Goal: Transaction & Acquisition: Purchase product/service

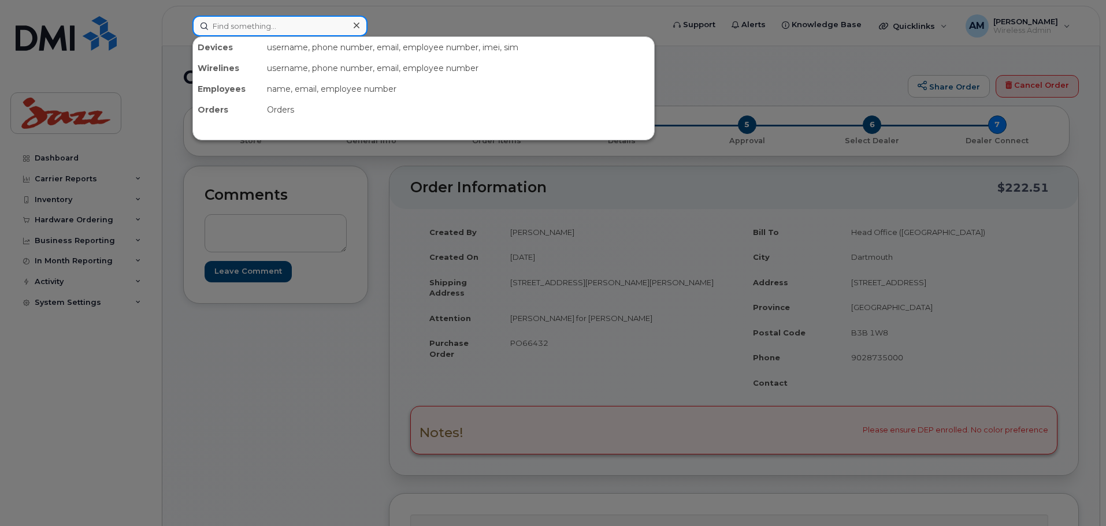
click at [263, 19] on input at bounding box center [279, 26] width 175 height 21
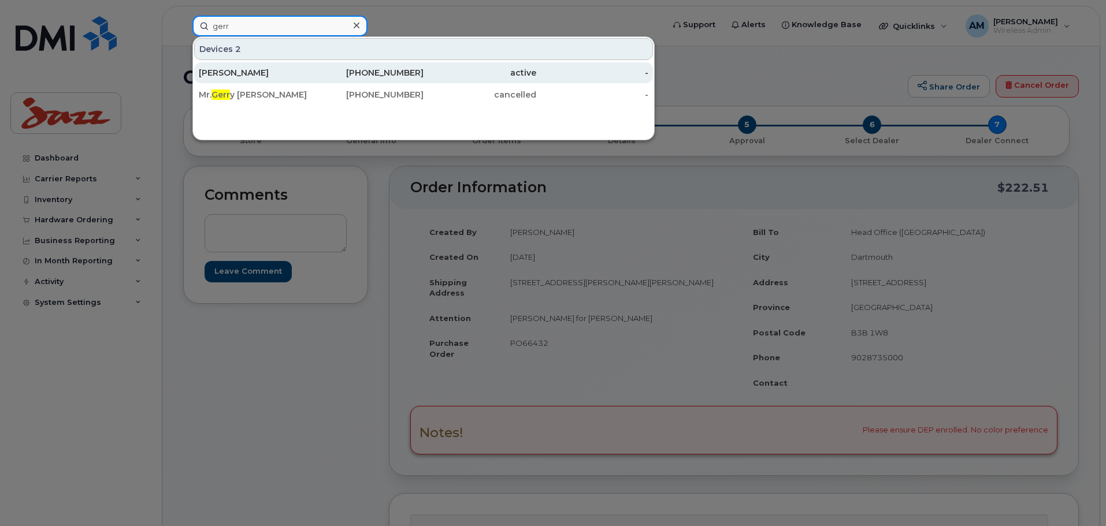
type input "gerr"
click at [259, 72] on div "[PERSON_NAME]" at bounding box center [255, 73] width 113 height 12
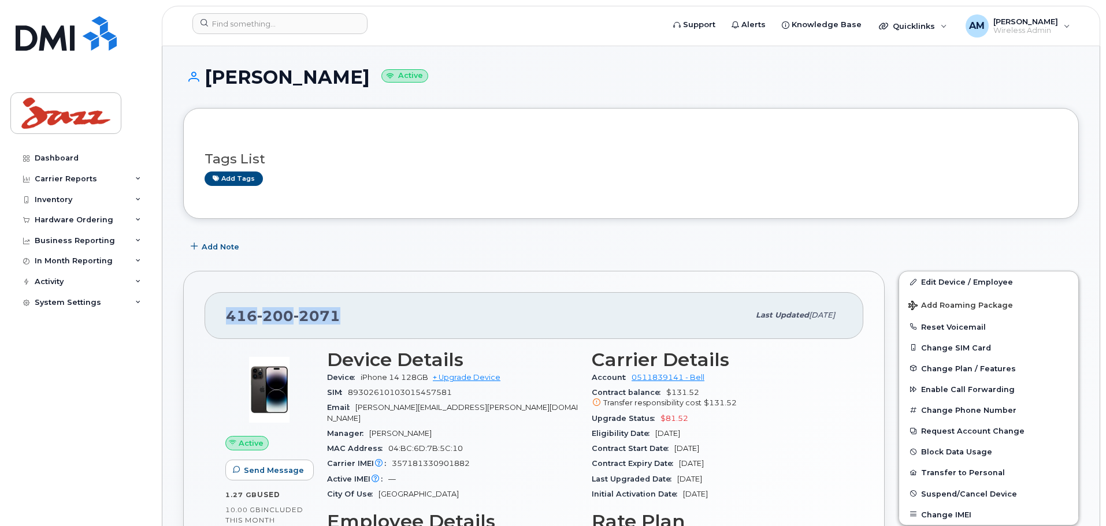
drag, startPoint x: 343, startPoint y: 309, endPoint x: 227, endPoint y: 312, distance: 116.2
click at [228, 311] on div "[PHONE_NUMBER]" at bounding box center [487, 315] width 523 height 24
click at [462, 375] on link "+ Upgrade Device" at bounding box center [467, 377] width 68 height 9
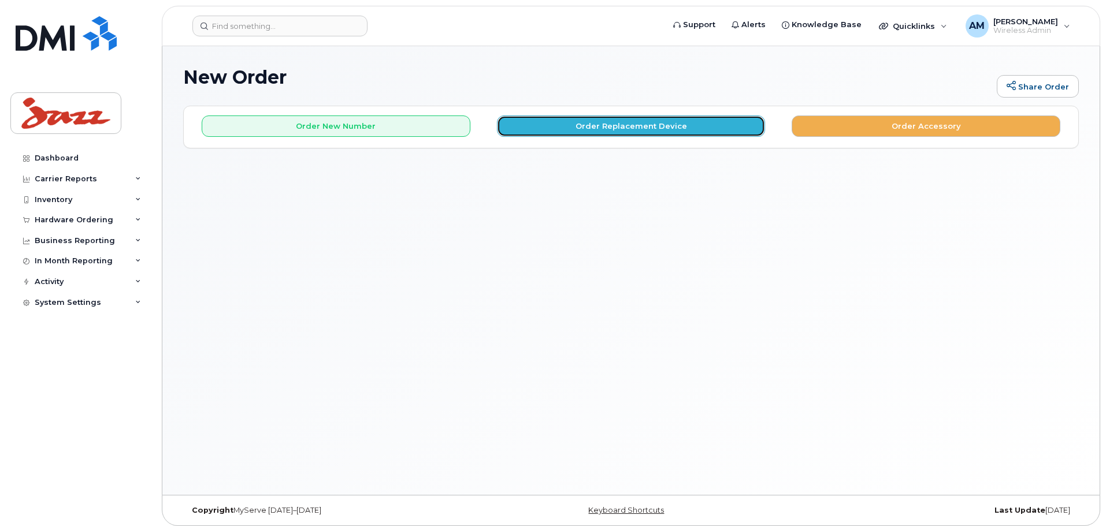
click at [618, 124] on button "Order Replacement Device" at bounding box center [631, 126] width 269 height 21
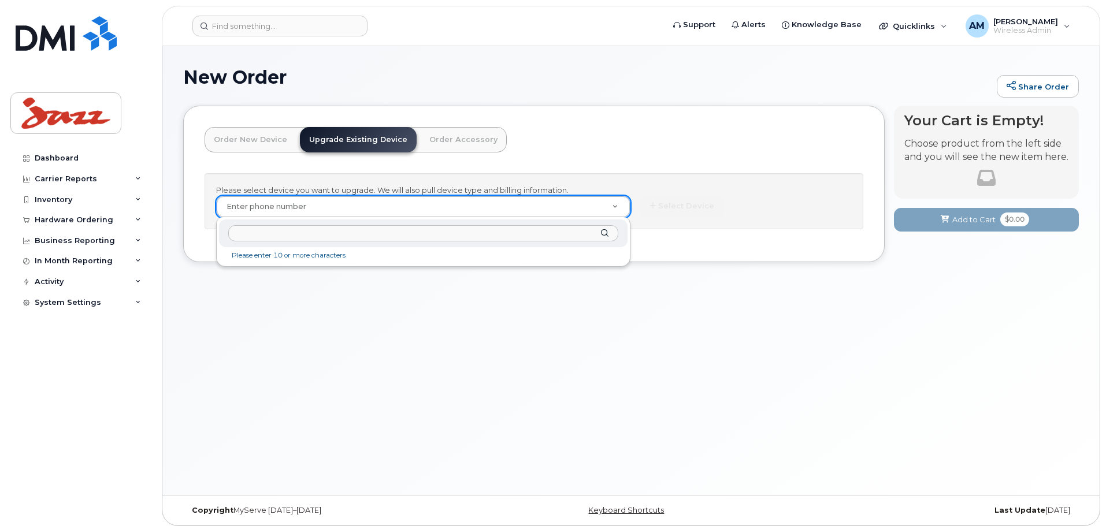
drag, startPoint x: 332, startPoint y: 200, endPoint x: 254, endPoint y: 236, distance: 85.6
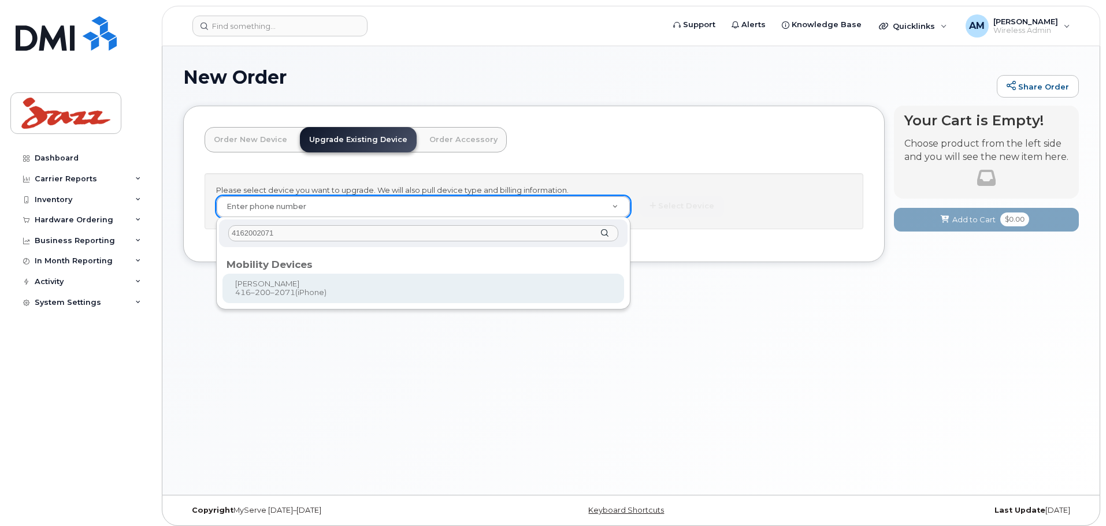
type input "4162002071"
type input "564090"
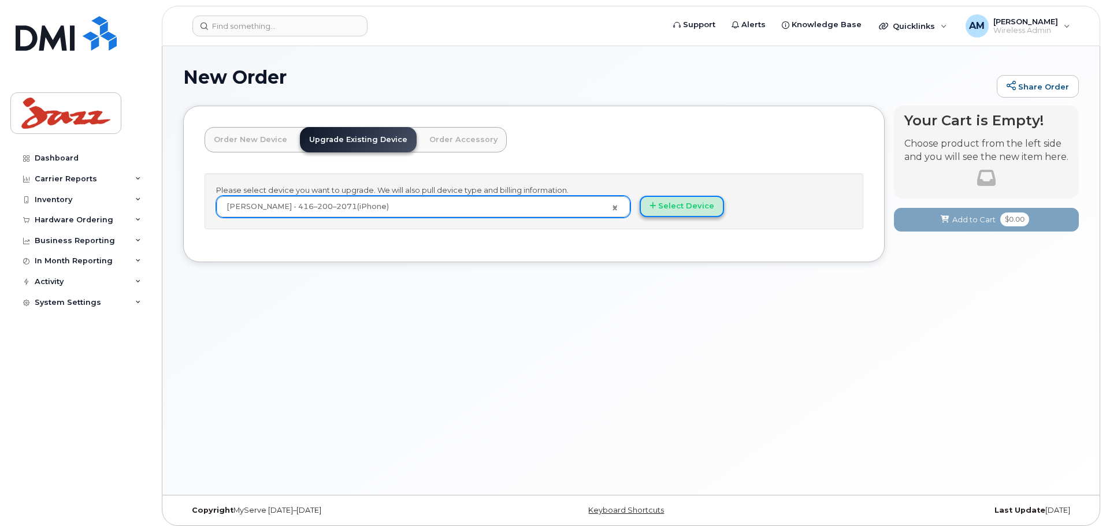
click at [708, 211] on button "Select Device" at bounding box center [682, 206] width 84 height 21
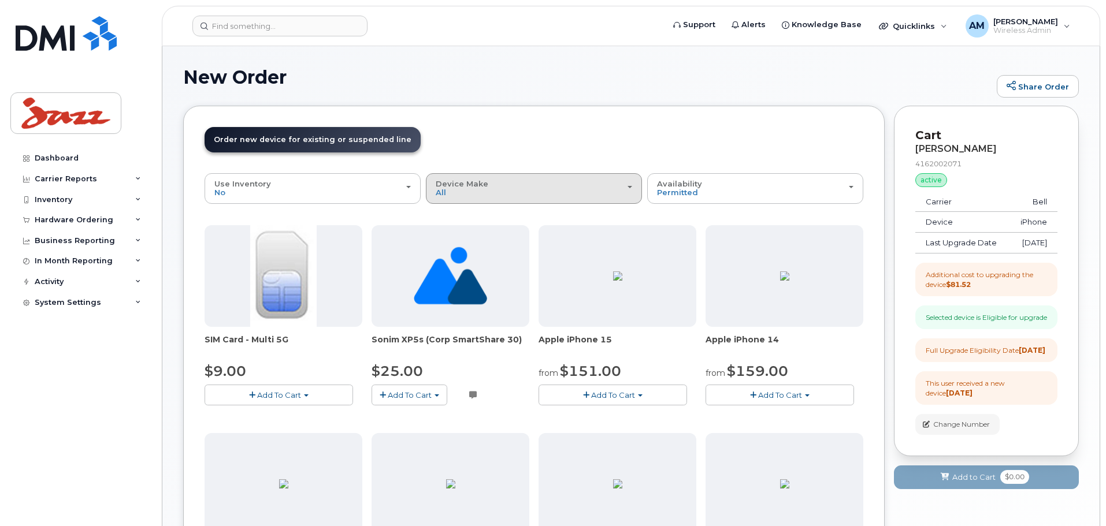
click at [488, 192] on div "Device Make All Android iPhone" at bounding box center [534, 189] width 196 height 18
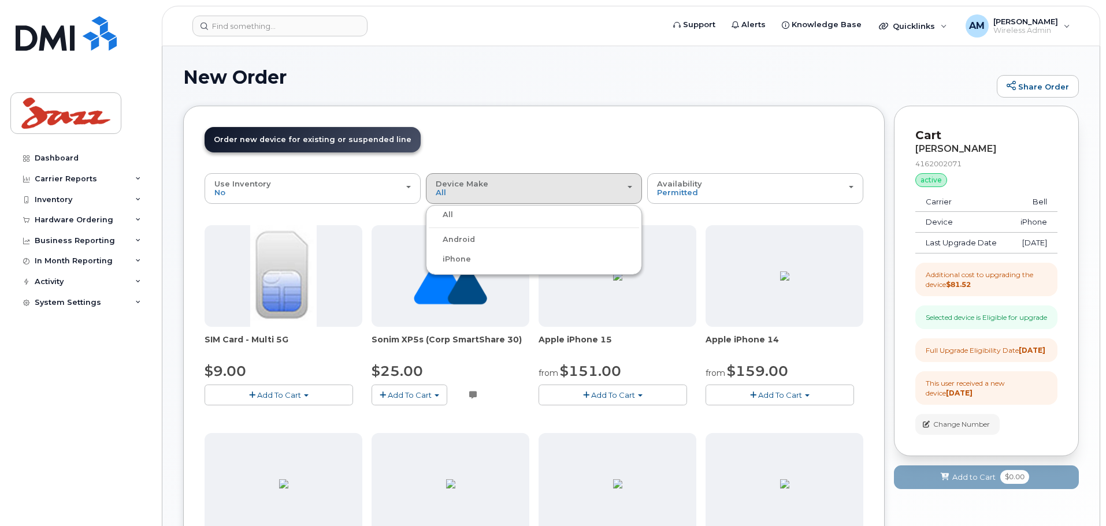
click at [467, 258] on label "iPhone" at bounding box center [450, 259] width 42 height 14
click at [0, 0] on input "iPhone" at bounding box center [0, 0] width 0 height 0
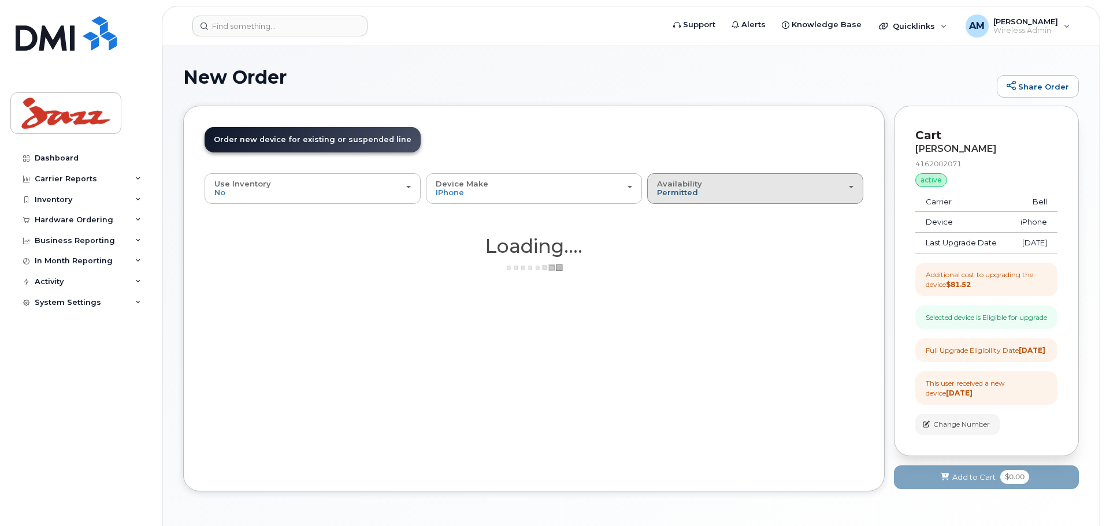
click at [671, 196] on span "Permitted" at bounding box center [677, 192] width 41 height 9
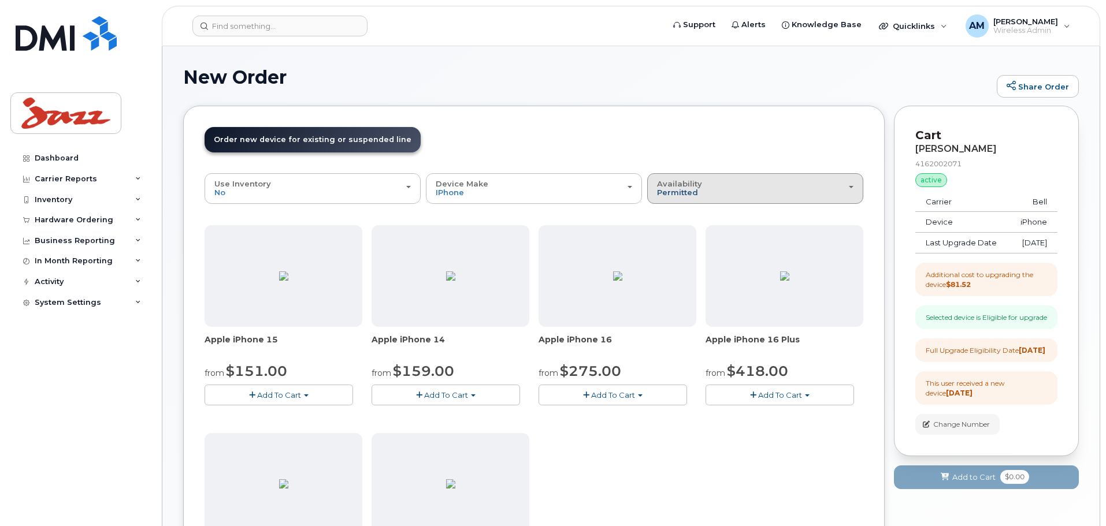
click at [695, 196] on span "Permitted" at bounding box center [677, 192] width 41 height 9
click at [671, 234] on label "All" at bounding box center [662, 235] width 24 height 14
click at [0, 0] on input "All" at bounding box center [0, 0] width 0 height 0
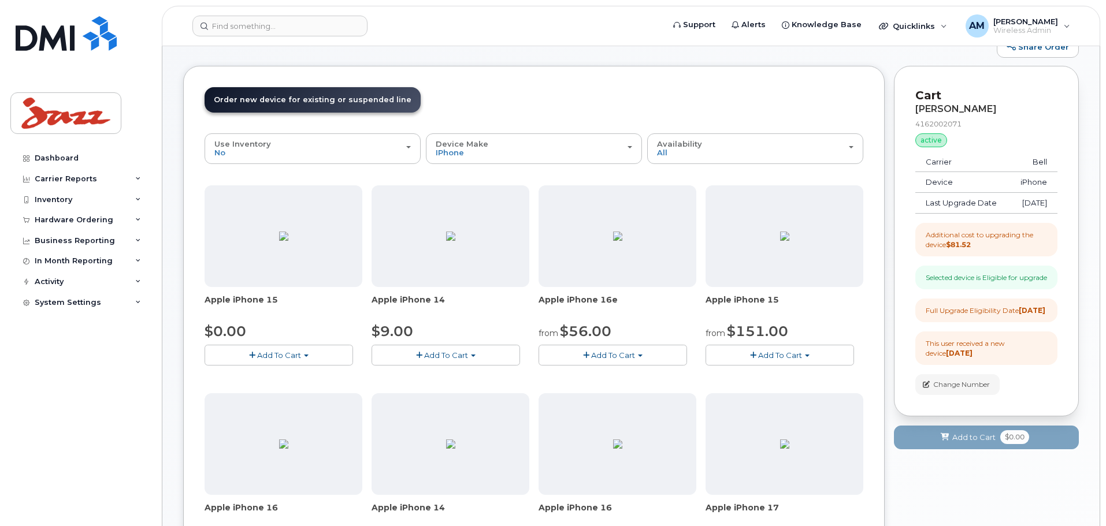
scroll to position [173, 0]
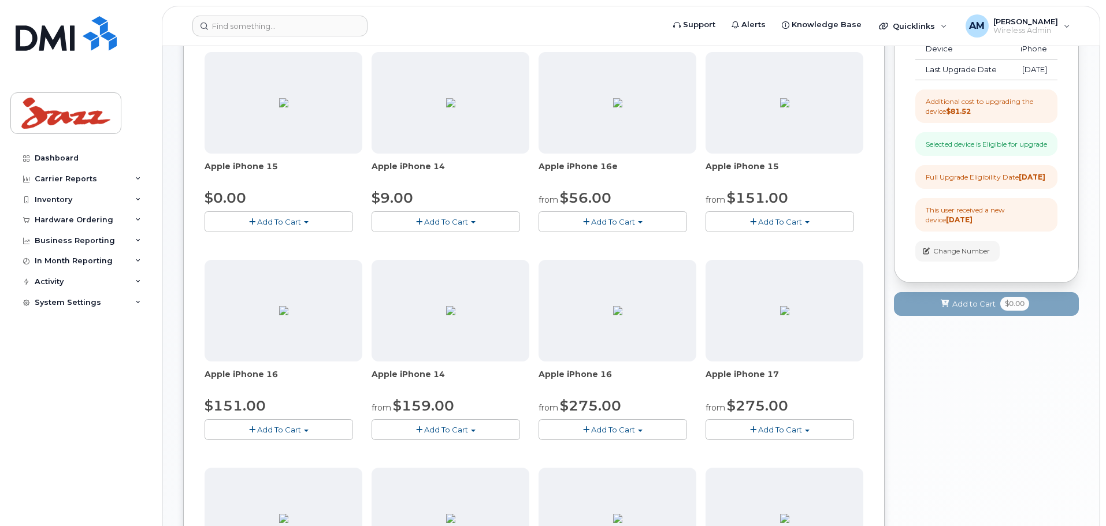
click at [324, 436] on button "Add To Cart" at bounding box center [279, 429] width 148 height 20
click at [622, 429] on span "Add To Cart" at bounding box center [613, 429] width 44 height 9
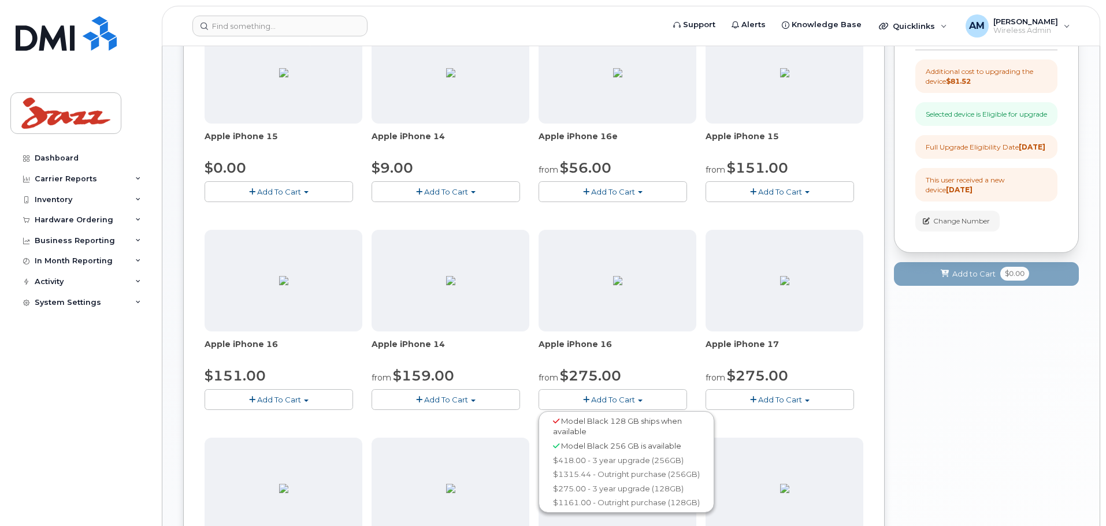
scroll to position [231, 0]
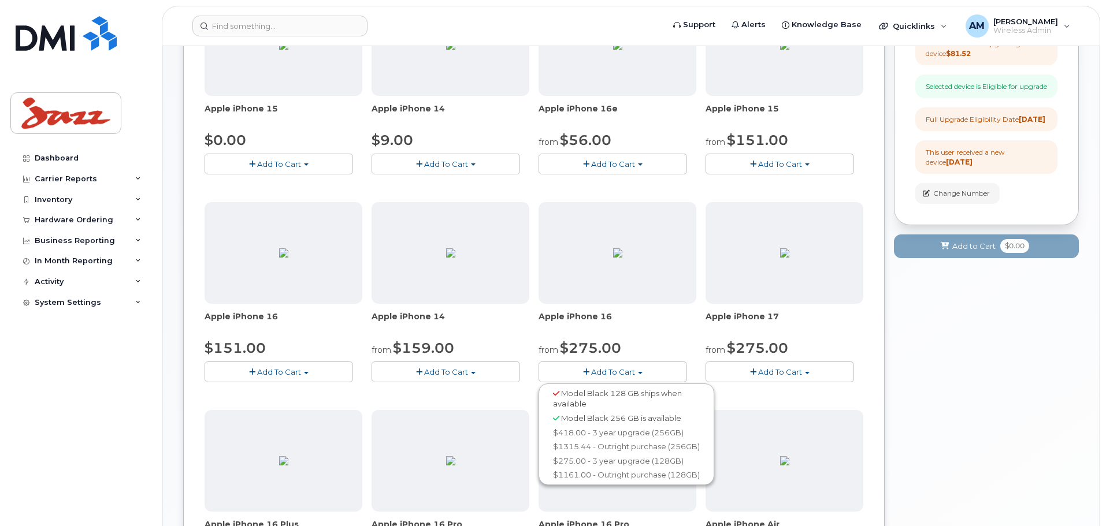
click at [305, 368] on button "Add To Cart" at bounding box center [279, 372] width 148 height 20
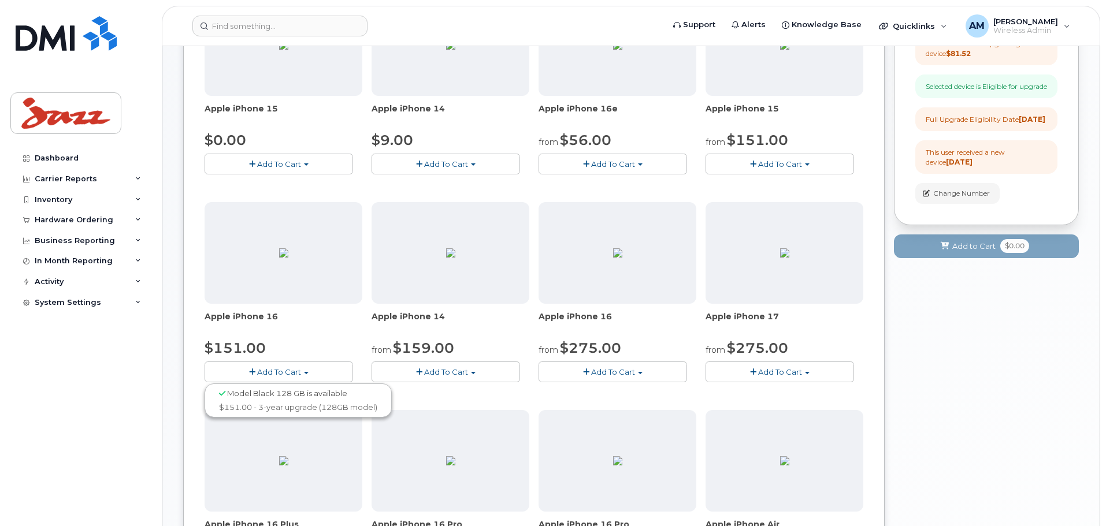
click at [637, 379] on button "Add To Cart" at bounding box center [612, 372] width 148 height 20
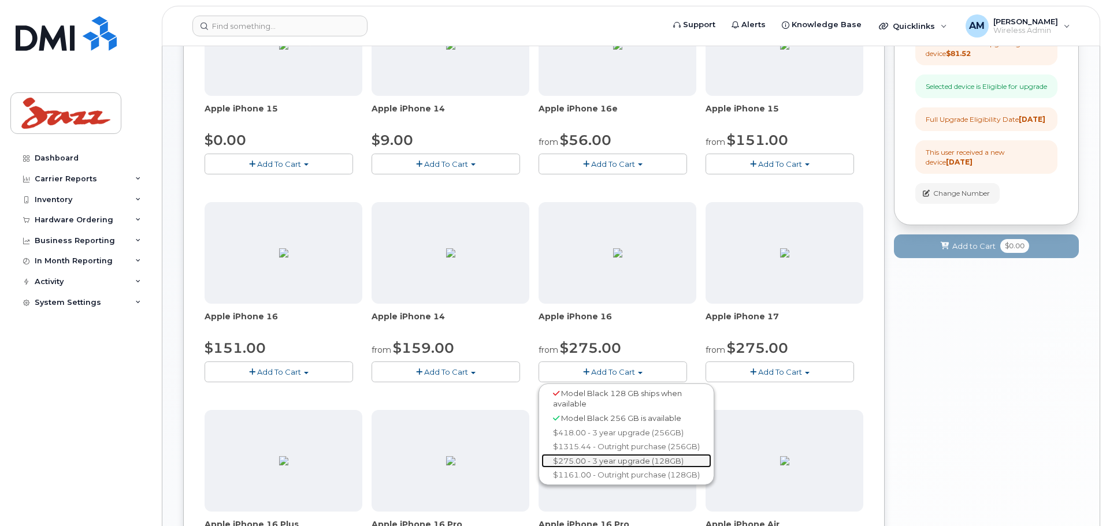
click at [626, 459] on link "$275.00 - 3 year upgrade (128GB)" at bounding box center [626, 461] width 170 height 14
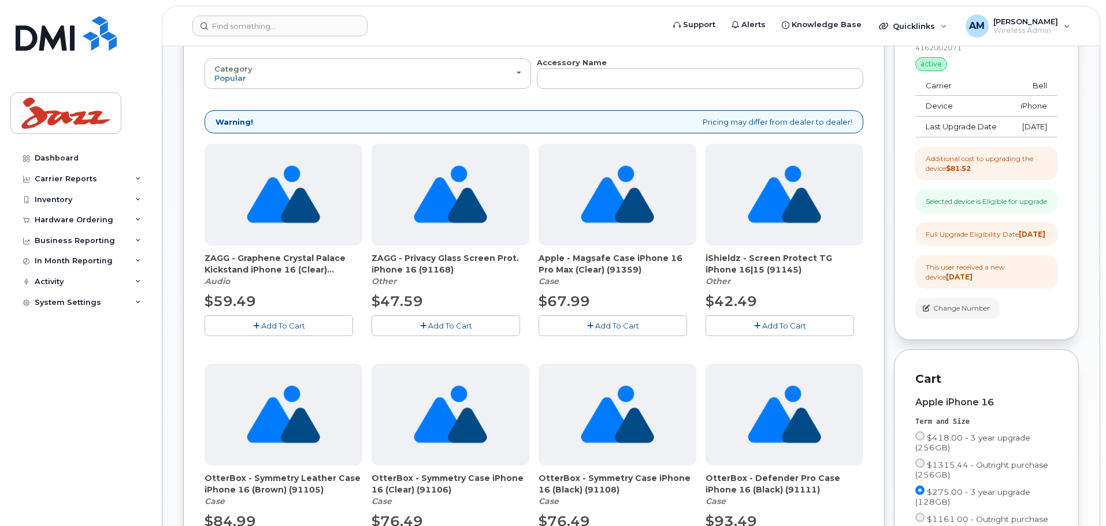
scroll to position [116, 0]
click at [750, 324] on button "Add To Cart" at bounding box center [779, 326] width 148 height 20
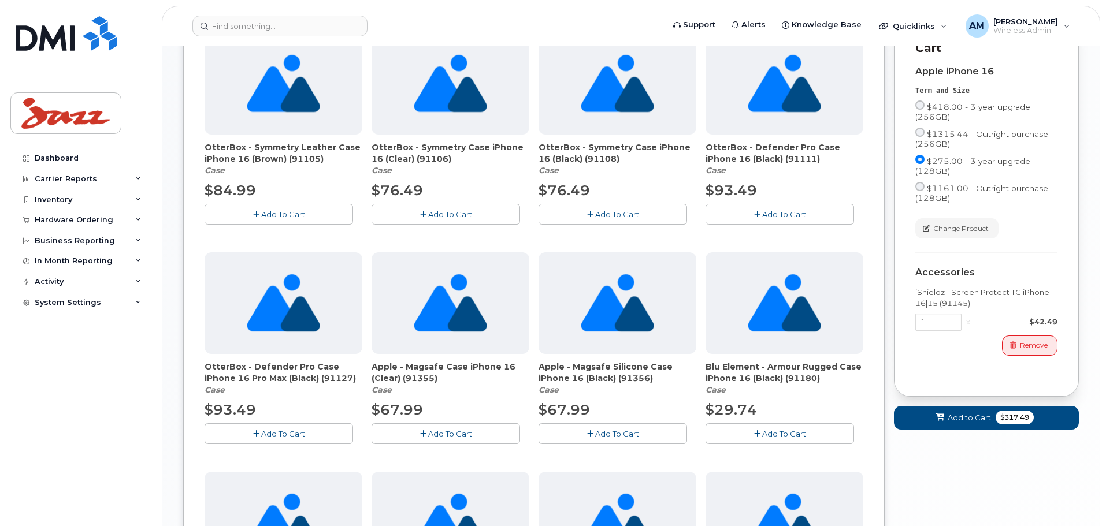
scroll to position [462, 0]
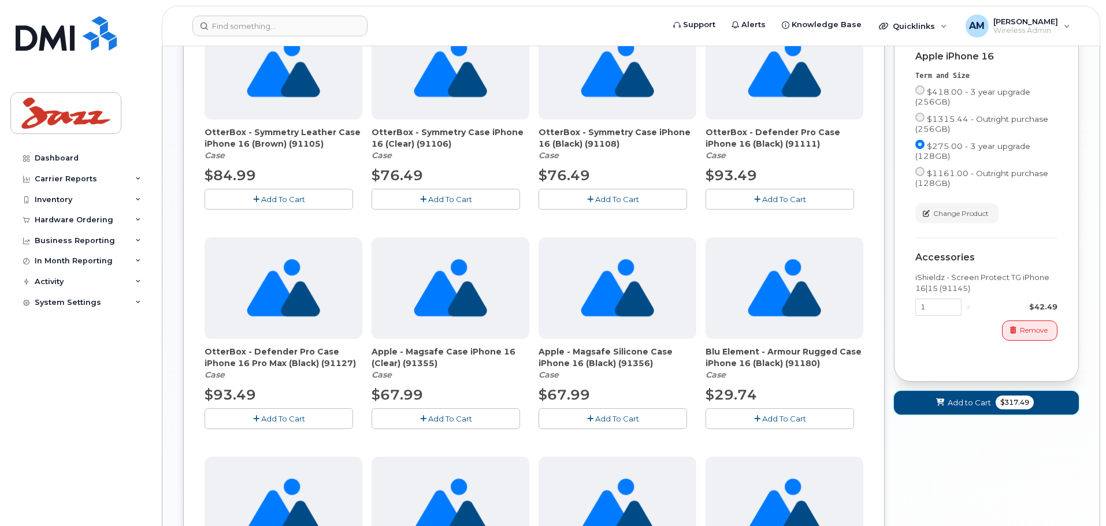
click at [987, 408] on span "Add to Cart" at bounding box center [969, 402] width 43 height 11
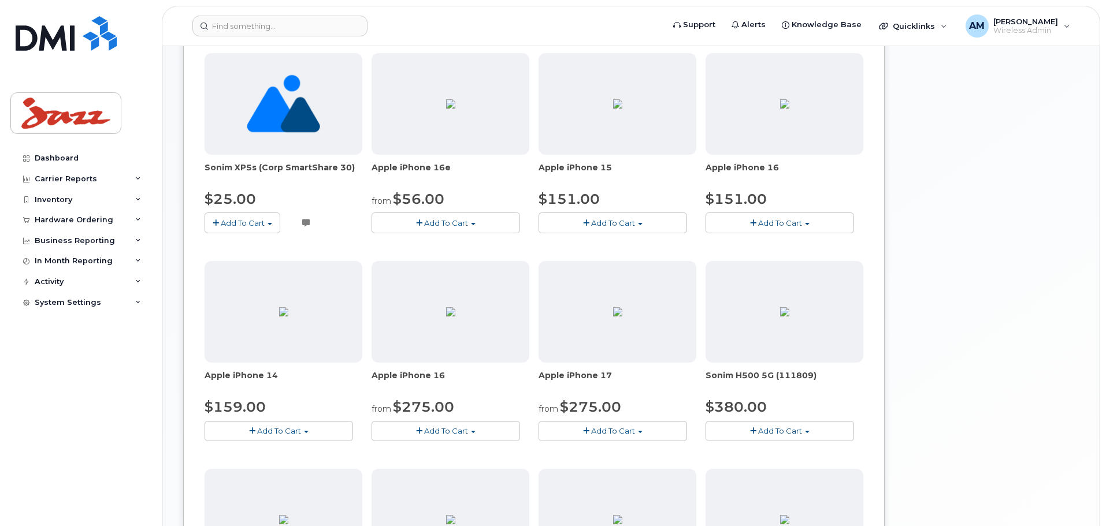
scroll to position [368, 0]
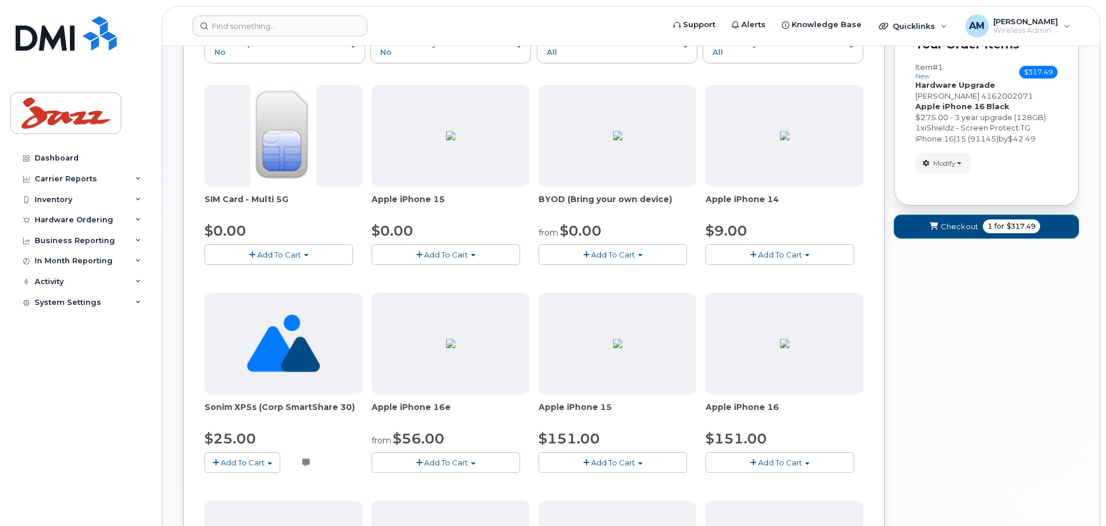
click at [1013, 224] on span "$317.49" at bounding box center [1020, 226] width 29 height 10
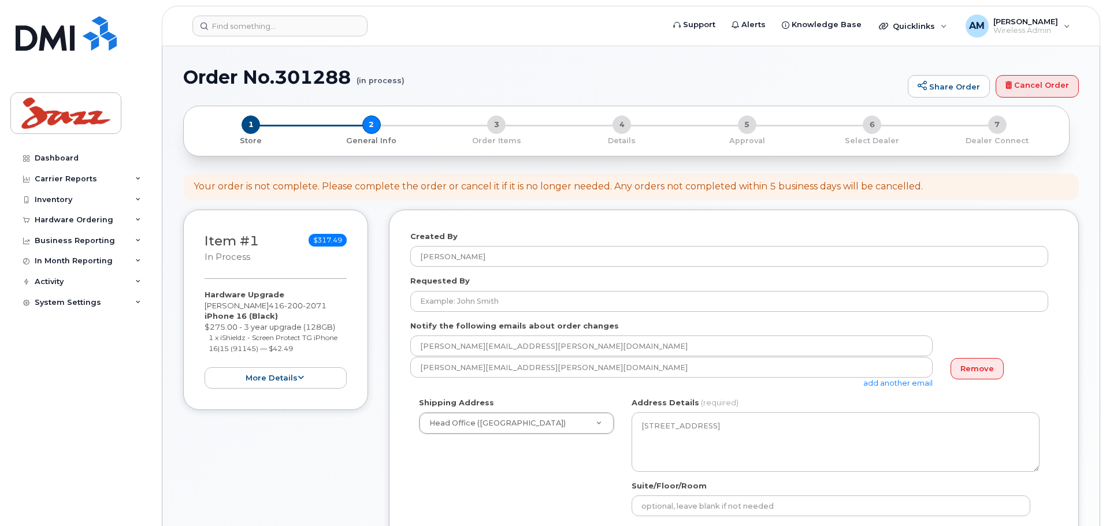
select select
click at [893, 383] on link "add another email" at bounding box center [897, 382] width 69 height 9
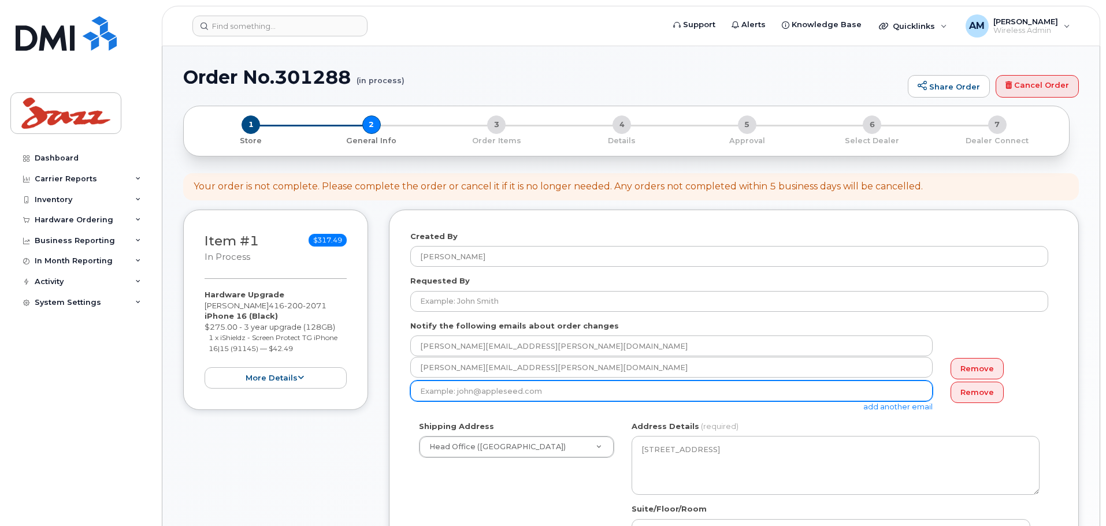
click at [575, 392] on input "email" at bounding box center [671, 391] width 522 height 21
type input "[PERSON_NAME][EMAIL_ADDRESS][PERSON_NAME][DOMAIN_NAME]"
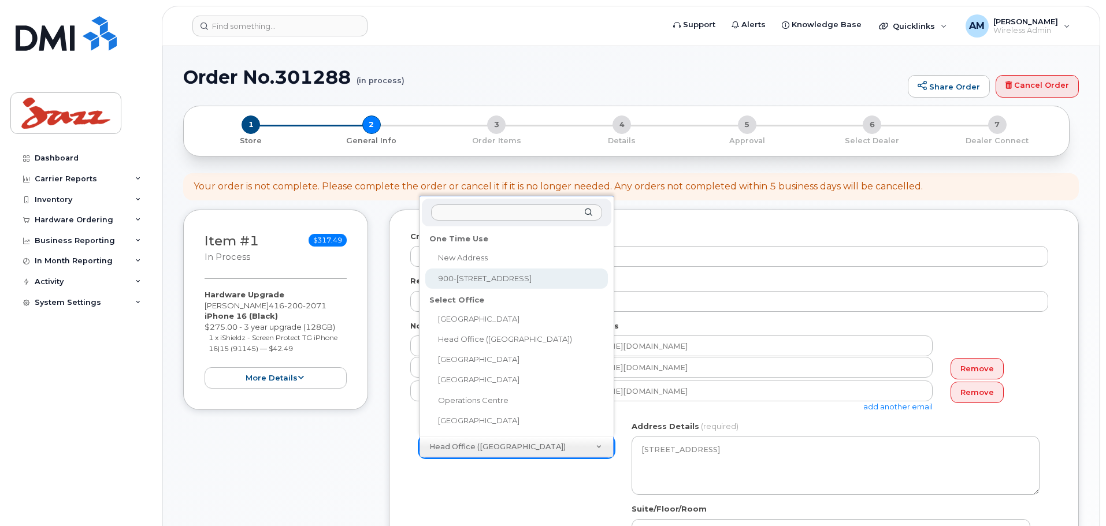
select select "900-5935 Airport Rd"
type textarea "900-5935 Airport Rd MISSISSAUGA ON L4V 1W5 CANADA"
type input "Kanwaldeep Singh for Adeeb Haddadi"
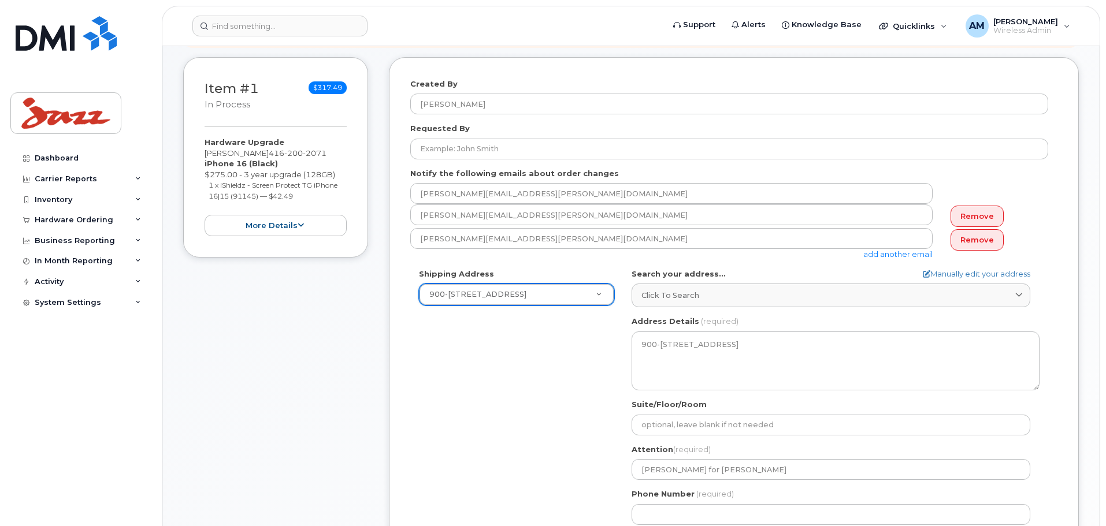
scroll to position [173, 0]
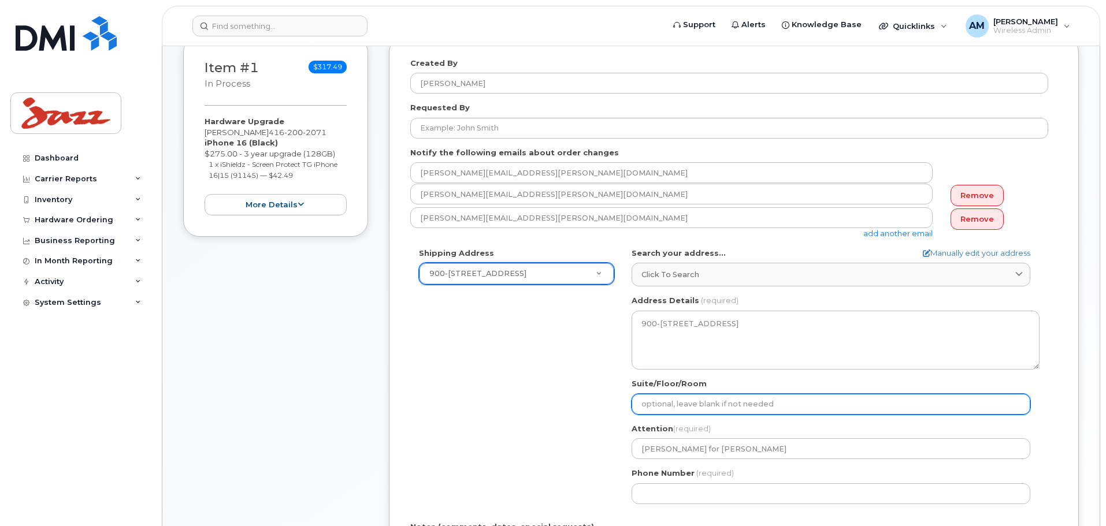
click at [690, 406] on input "Suite/Floor/Room" at bounding box center [830, 404] width 399 height 21
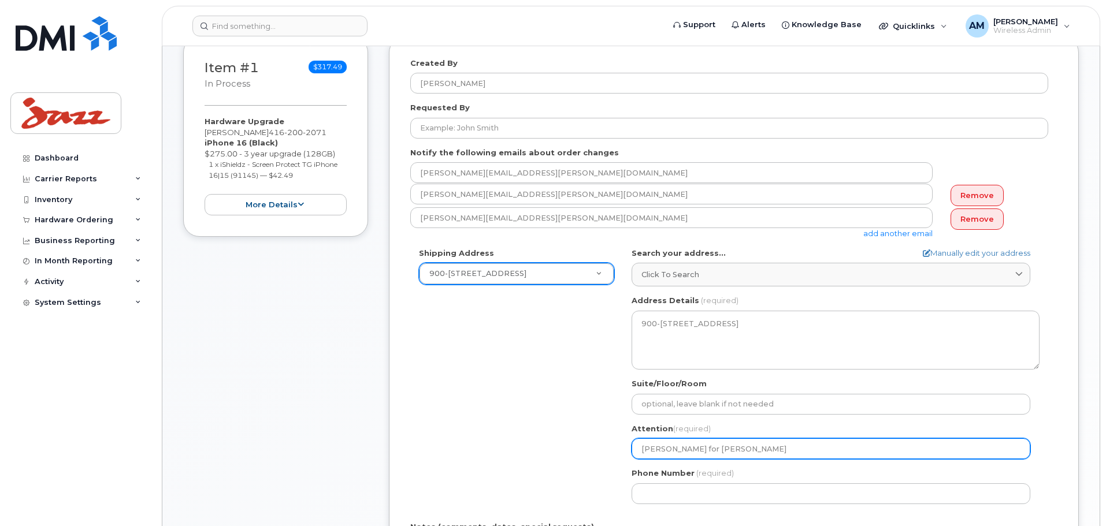
click at [656, 454] on input "Kanwaldeep Singh for Adeeb Haddadi" at bounding box center [830, 449] width 399 height 21
drag, startPoint x: 798, startPoint y: 450, endPoint x: 728, endPoint y: 448, distance: 69.9
click at [728, 448] on input "Kanwaldeep Singh for Adeeb Haddadi" at bounding box center [830, 449] width 399 height 21
select select
type input "Kanwaldeep Singh for G"
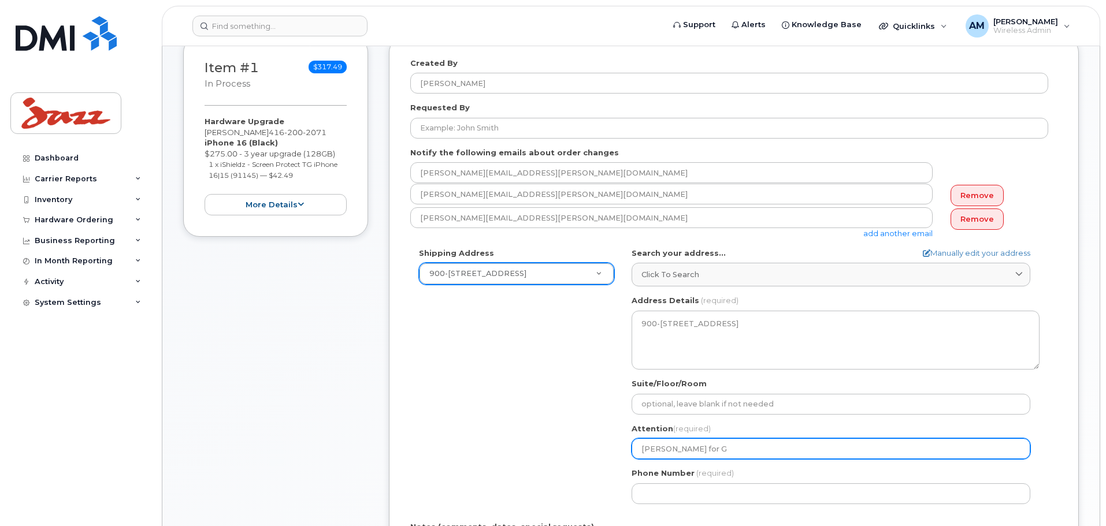
select select
type input "Kanwaldeep Singh for Ge"
select select
type input "Kanwaldeep Singh for Ger"
select select
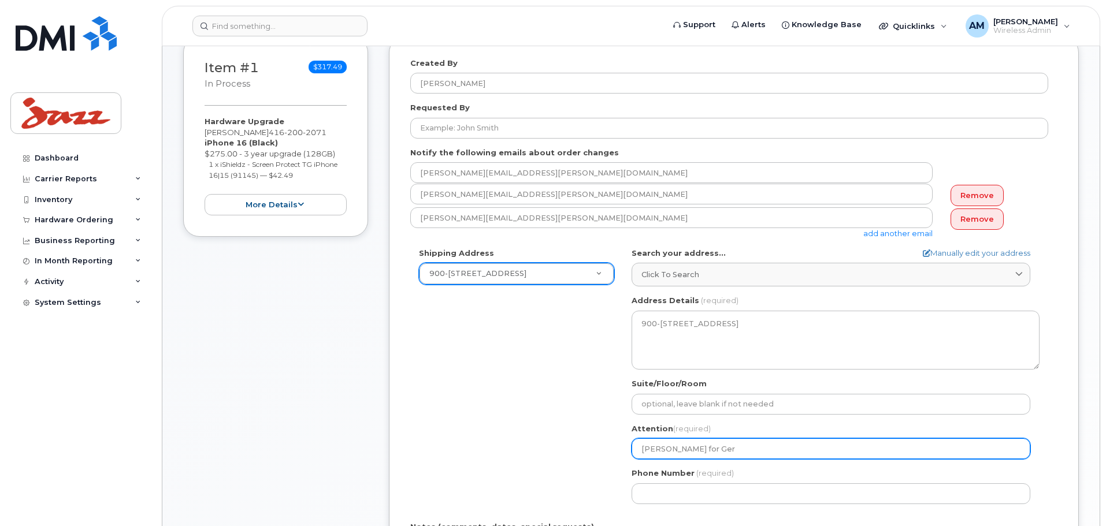
type input "Kanwaldeep Singh for Gerr"
select select
type input "Kanwaldeep Singh for Gerri"
select select
type input "Kanwaldeep Singh for Gerri H"
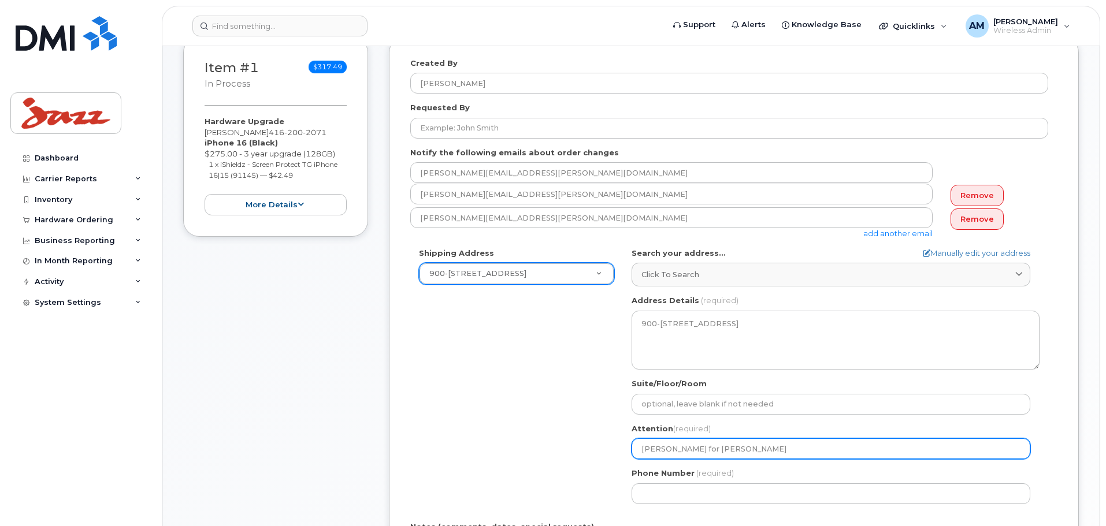
select select
type input "Kanwaldeep Singh for Gerri Ha"
select select
type input "Kanwaldeep Singh for Gerri Ham"
select select
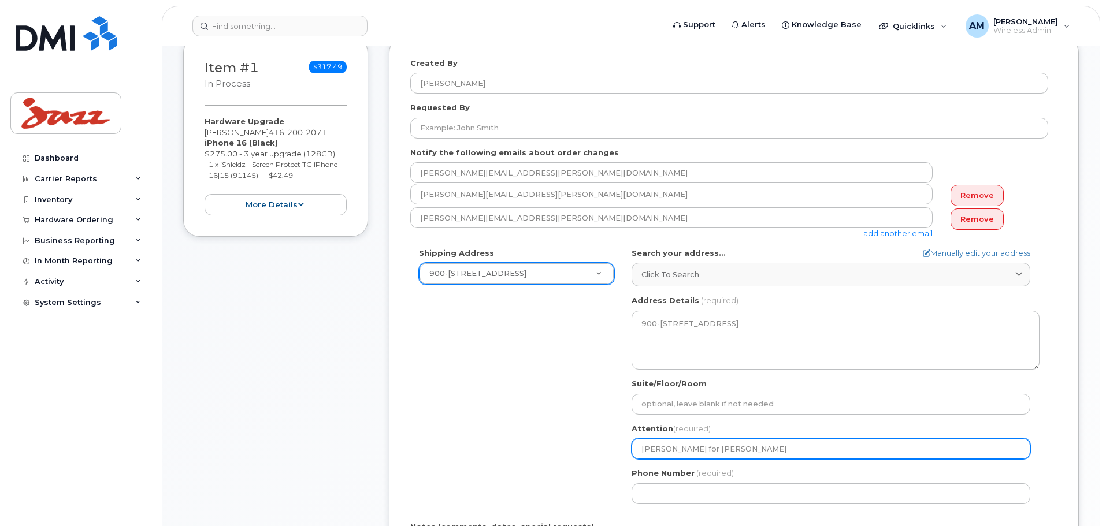
type input "Kanwaldeep Singh for Gerri Hami"
select select
type input "Kanwaldeep Singh for Gerri Hamil"
select select
type input "Kanwaldeep Singh for Gerri Hamilt"
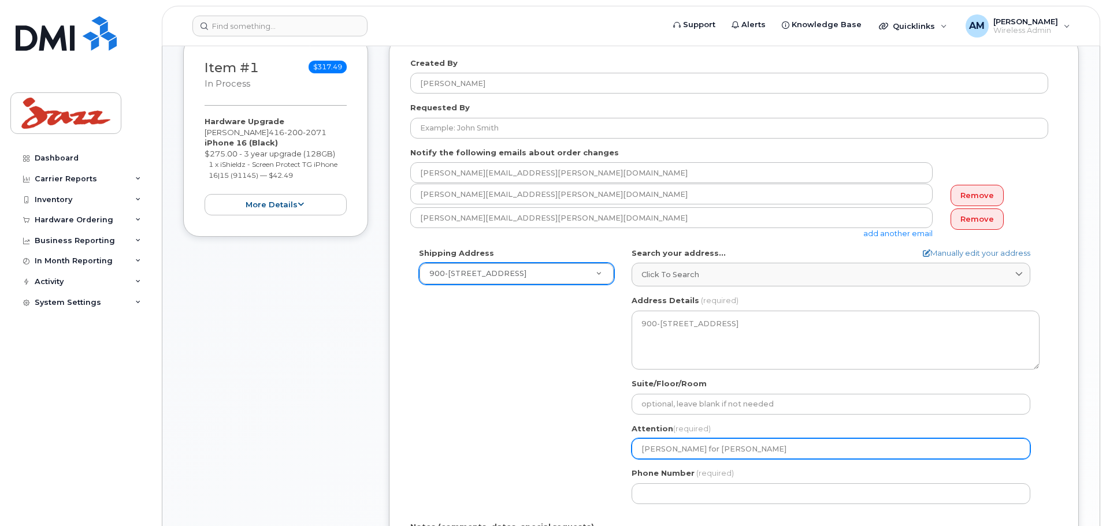
select select
type input "Kanwaldeep Singh for Gerri Hamilto"
select select
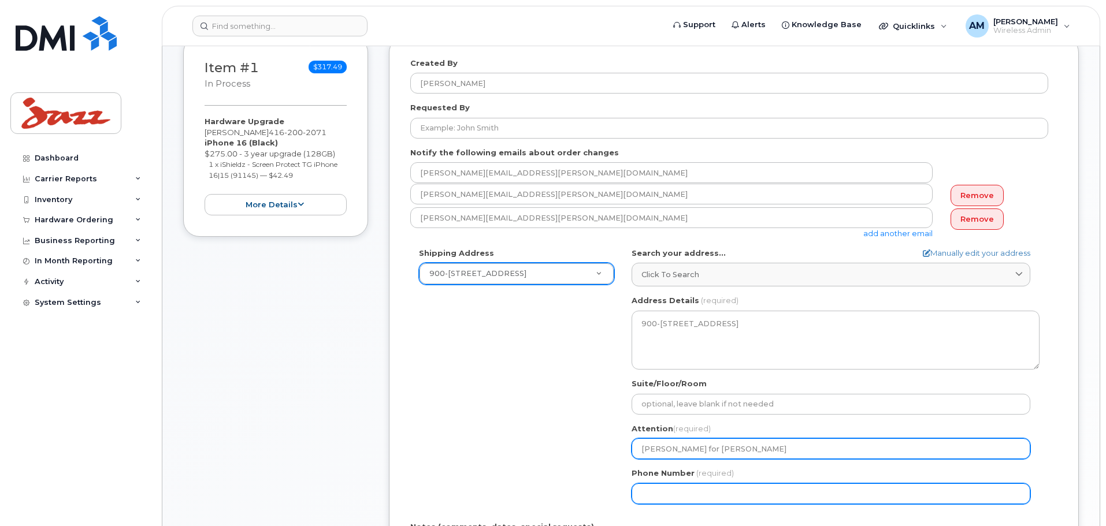
type input "[PERSON_NAME] for [PERSON_NAME]"
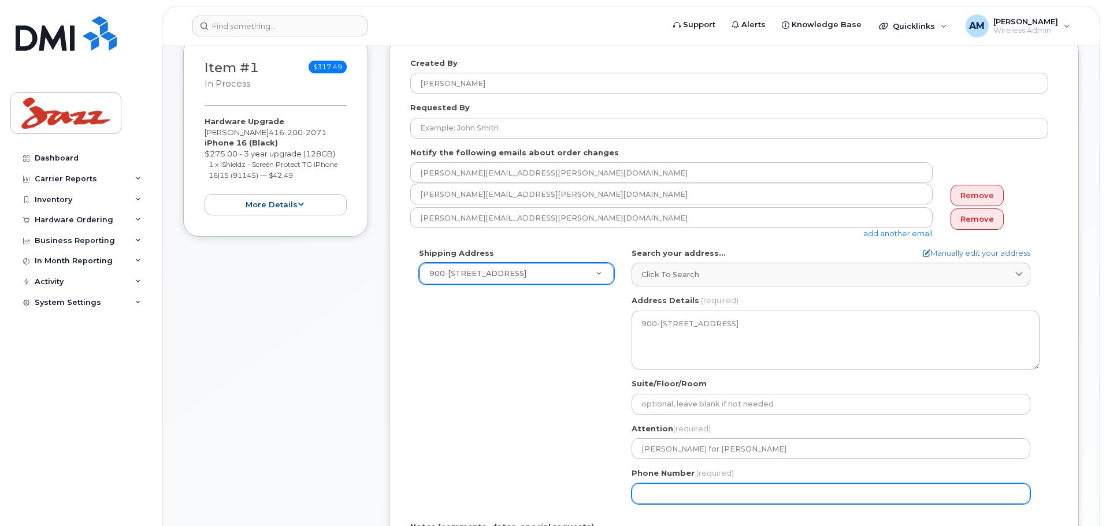
click at [707, 494] on input "Phone Number" at bounding box center [830, 494] width 399 height 21
select select
type input "902873500"
select select
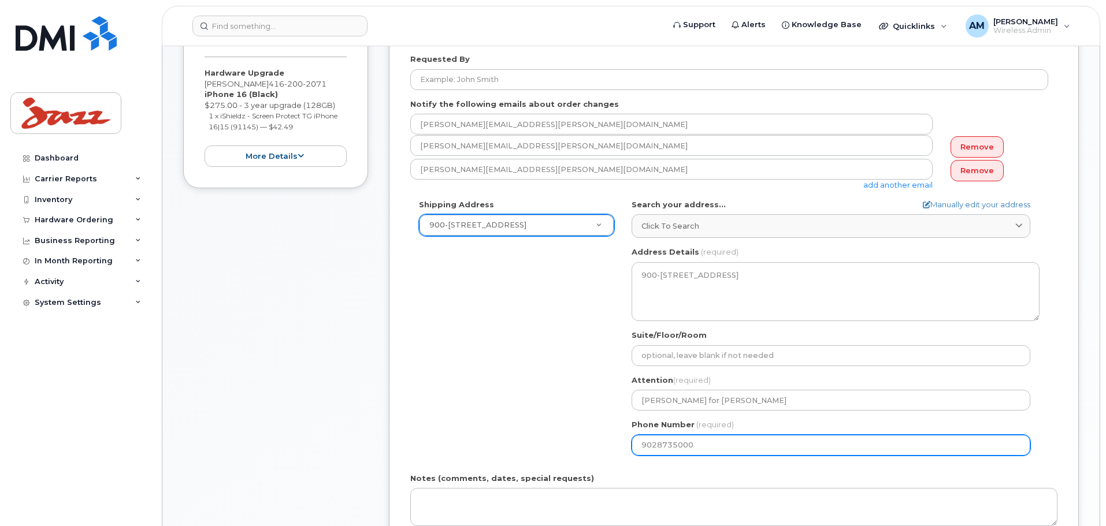
scroll to position [289, 0]
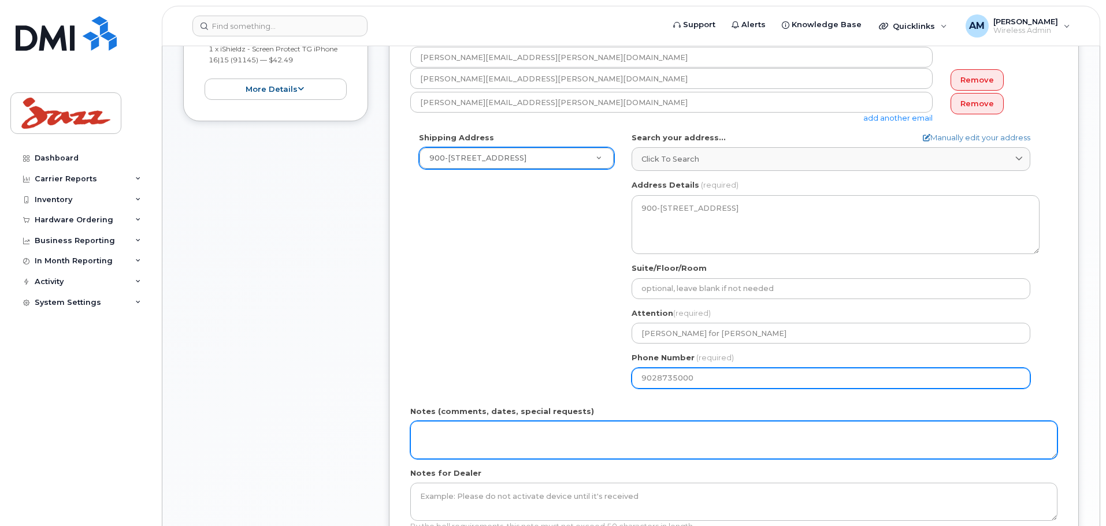
type input "9028735000"
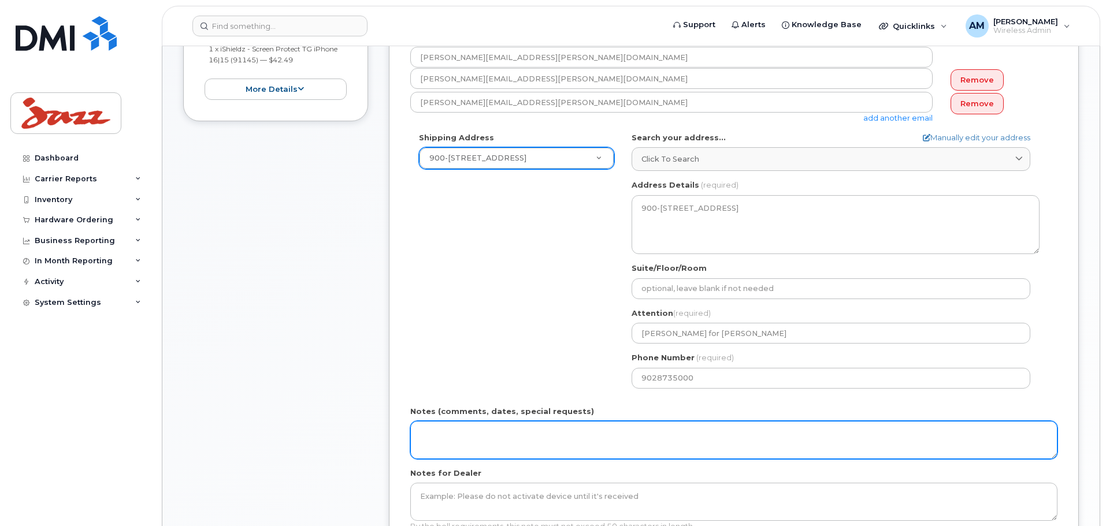
click at [551, 445] on textarea "Notes (comments, dates, special requests)" at bounding box center [733, 440] width 647 height 38
drag, startPoint x: 625, startPoint y: 438, endPoint x: 396, endPoint y: 444, distance: 228.3
click at [389, 446] on div "Created By Angela Marr Requested By Notify the following emails about order cha…" at bounding box center [734, 252] width 690 height 663
click at [432, 434] on textarea "OPlease ensure DEP enrolled. No color preference" at bounding box center [733, 440] width 647 height 38
drag, startPoint x: 426, startPoint y: 434, endPoint x: 335, endPoint y: 428, distance: 91.5
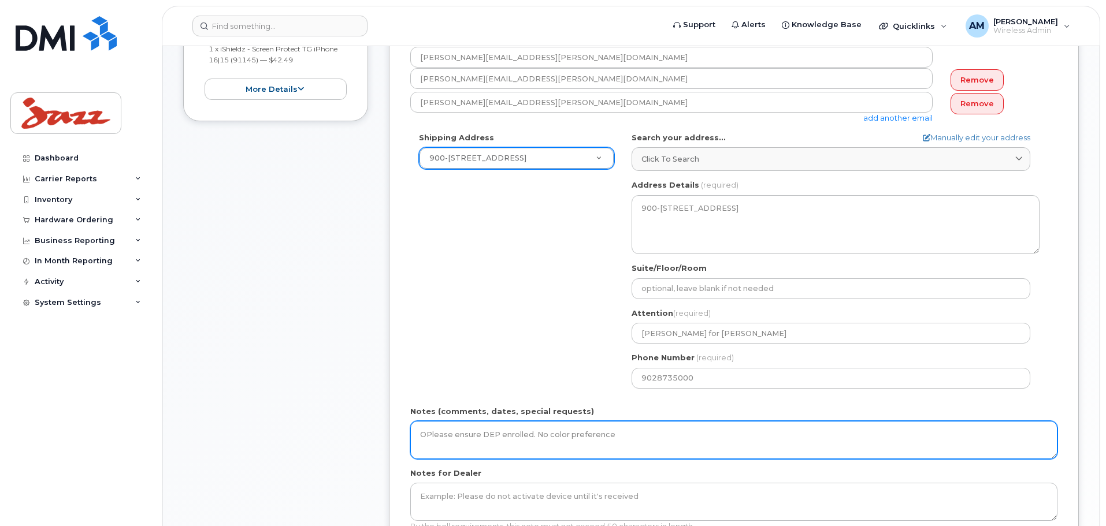
click at [335, 432] on div "Item #1 in process $317.49 Hardware Upgrade Geraldine Hamilton 416 200 2071 iPh…" at bounding box center [631, 261] width 896 height 680
drag, startPoint x: 662, startPoint y: 440, endPoint x: 348, endPoint y: 443, distance: 313.7
click at [348, 443] on div "Item #1 in process $317.49 Hardware Upgrade Geraldine Hamilton 416 200 2071 iPh…" at bounding box center [631, 261] width 896 height 680
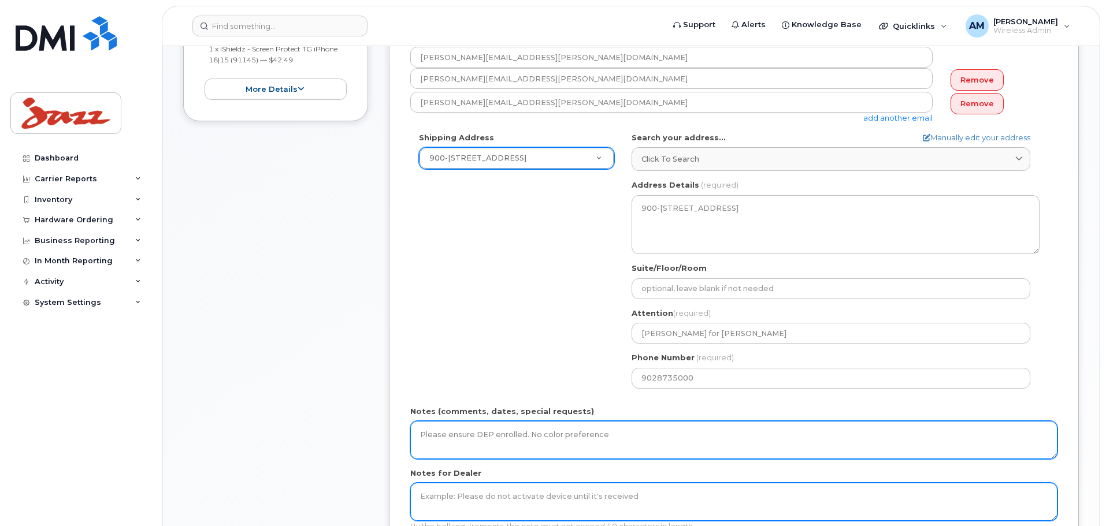
type textarea "Please ensure DEP enrolled. No color preference"
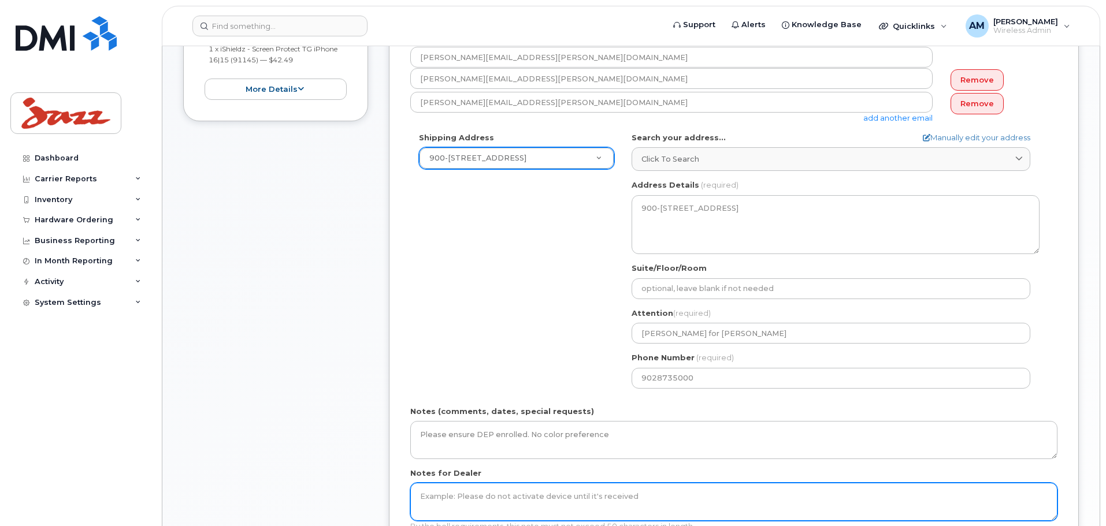
click at [480, 500] on textarea "Notes for Dealer" at bounding box center [733, 502] width 647 height 38
paste textarea "Please ensure DEP enrolled. No color preference"
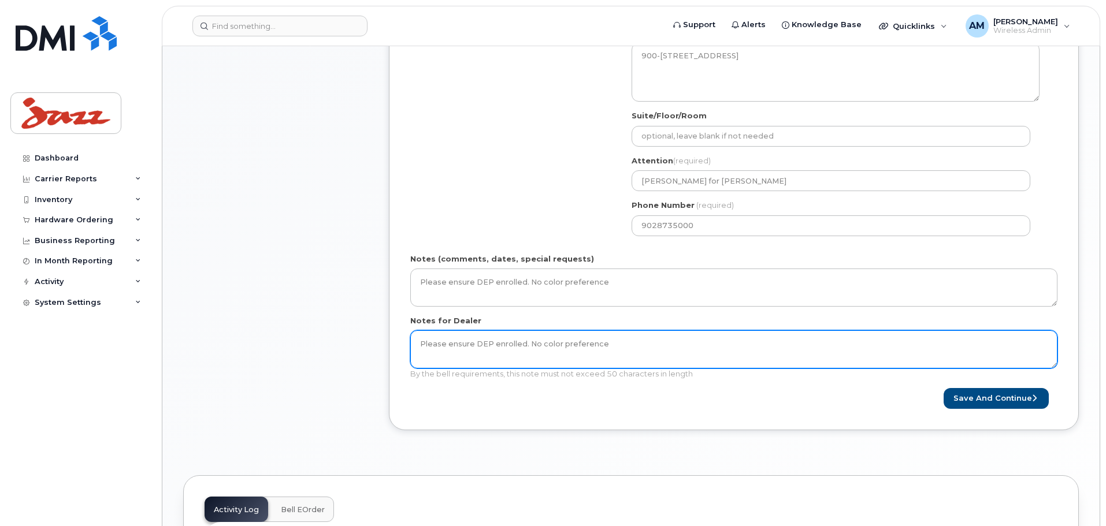
scroll to position [462, 0]
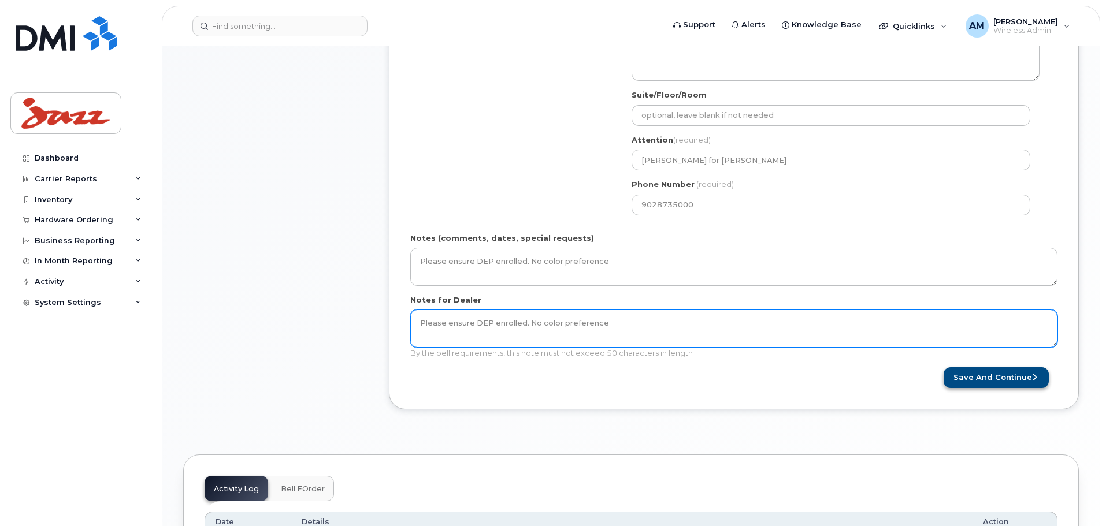
type textarea "Please ensure DEP enrolled. No color preference"
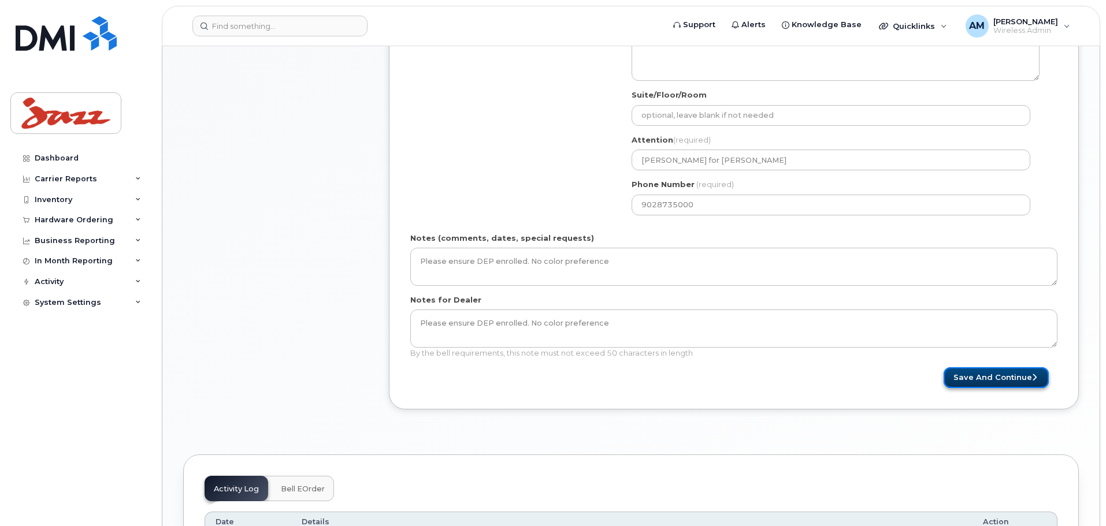
click at [969, 376] on button "Save and Continue" at bounding box center [995, 377] width 105 height 21
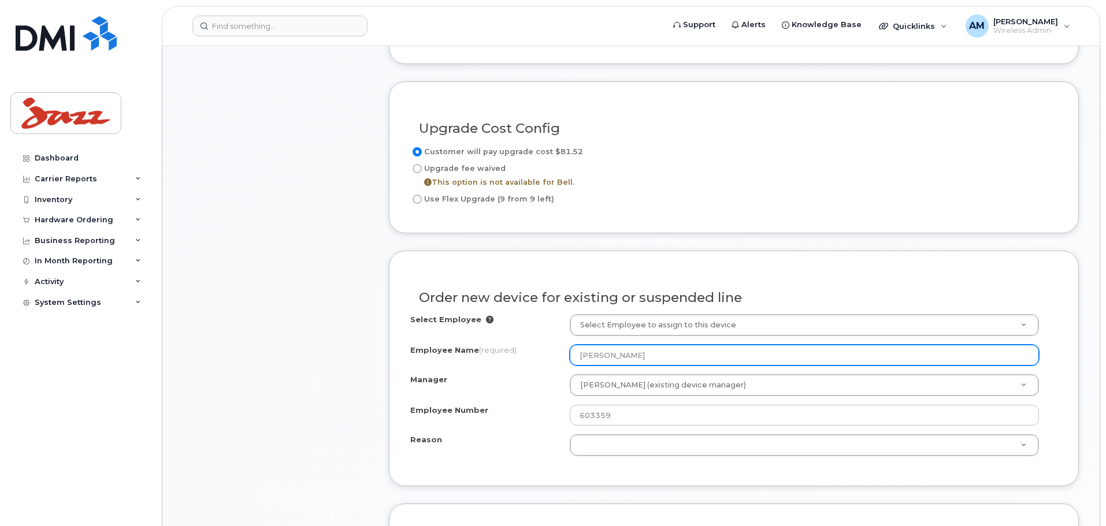
scroll to position [636, 0]
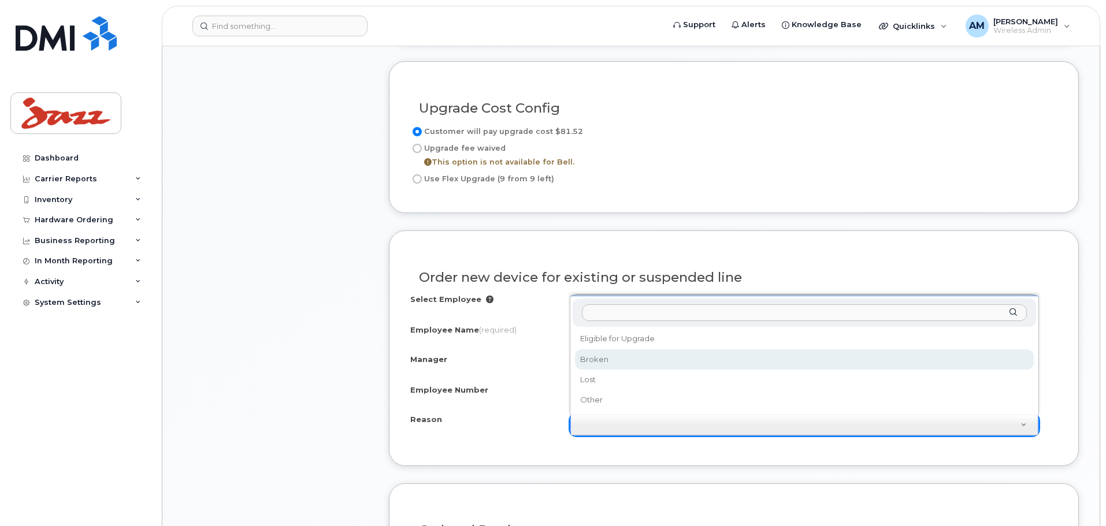
select select "broken"
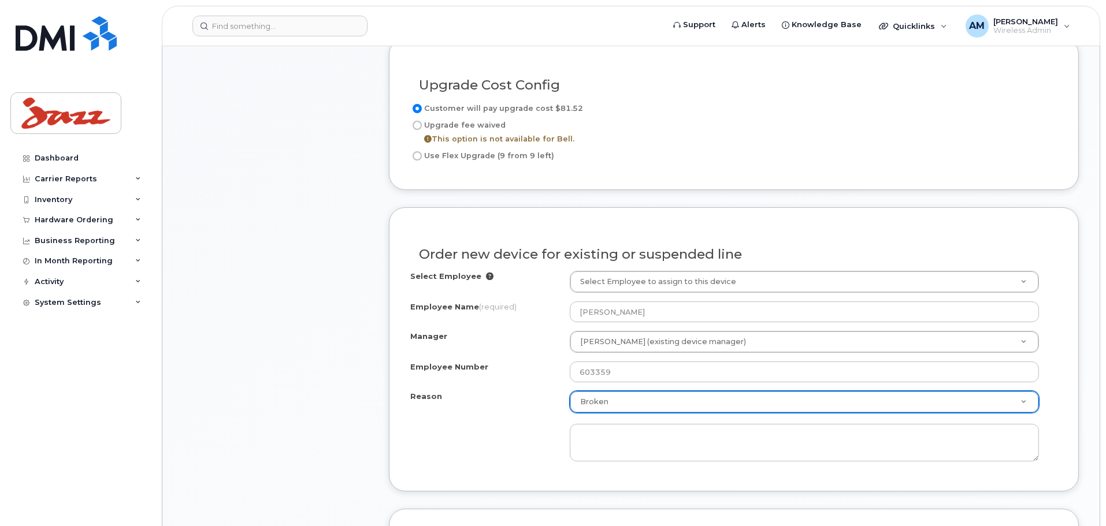
scroll to position [693, 0]
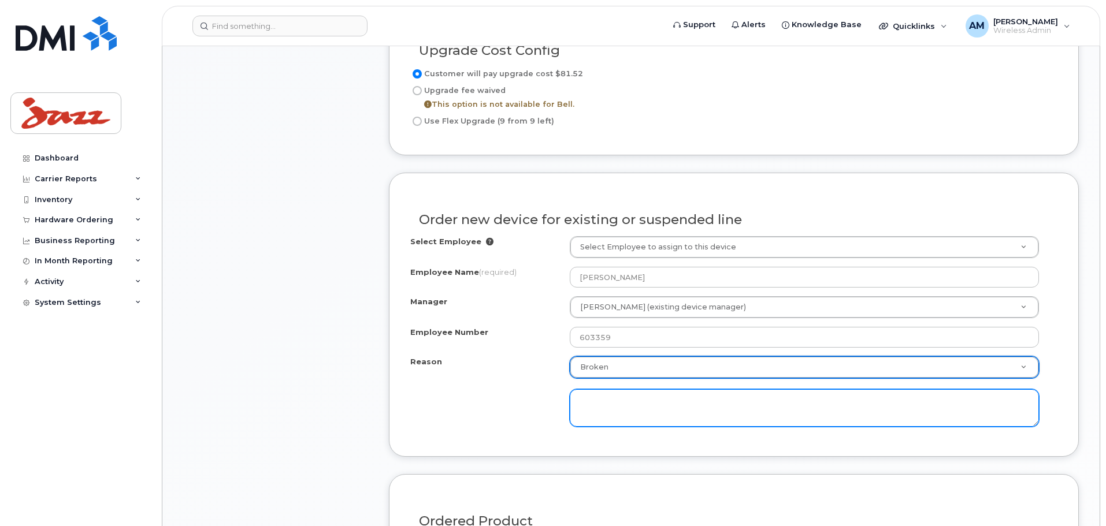
click at [732, 425] on textarea at bounding box center [804, 408] width 469 height 38
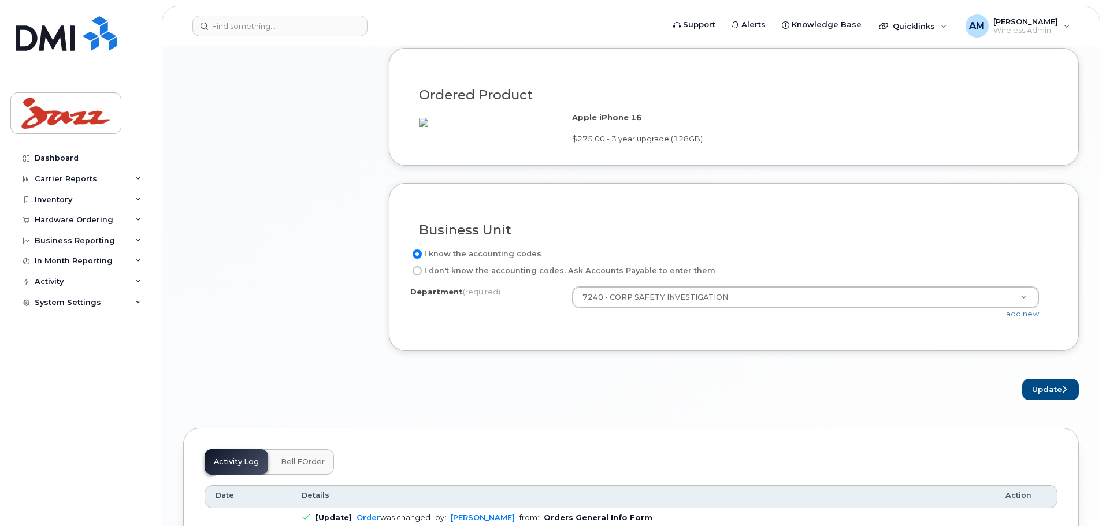
scroll to position [1156, 0]
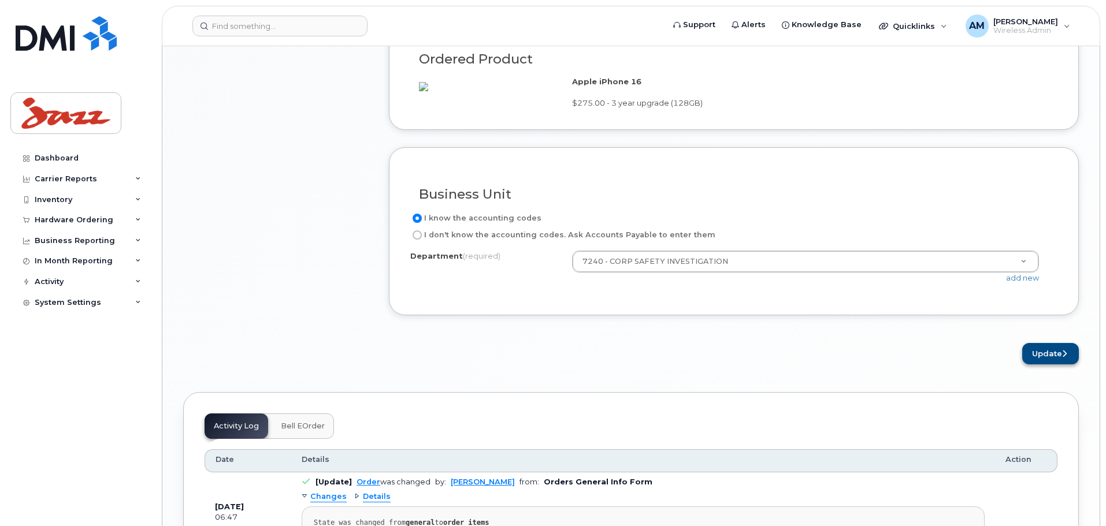
type textarea "Broken"
click at [1057, 358] on button "Update" at bounding box center [1050, 353] width 57 height 21
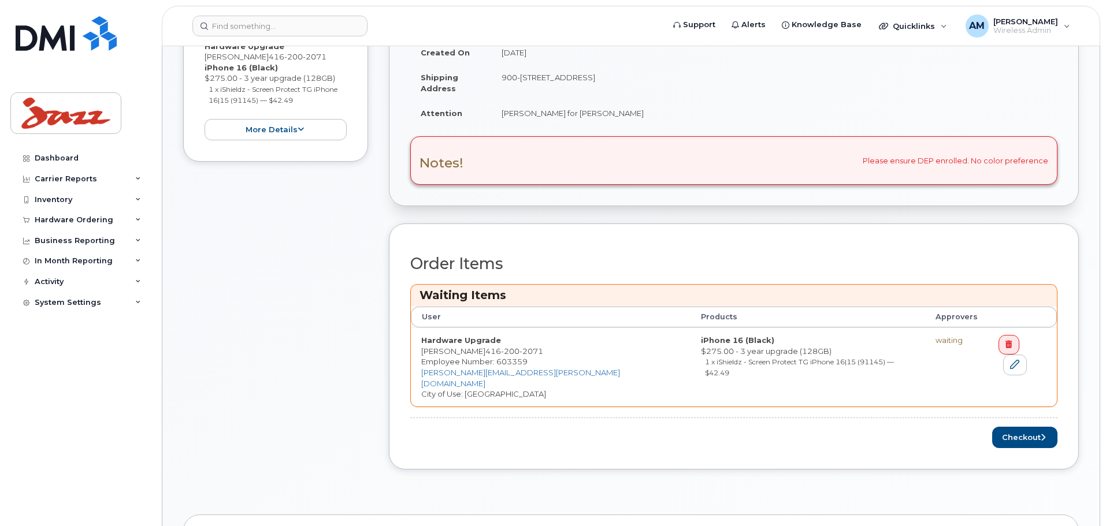
scroll to position [520, 0]
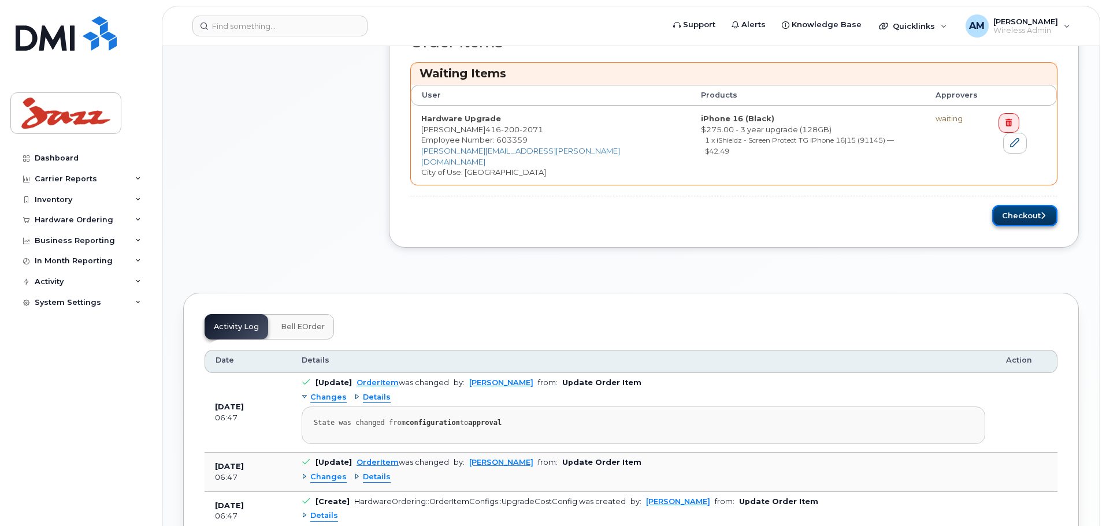
click at [1019, 210] on button "Checkout" at bounding box center [1024, 215] width 65 height 21
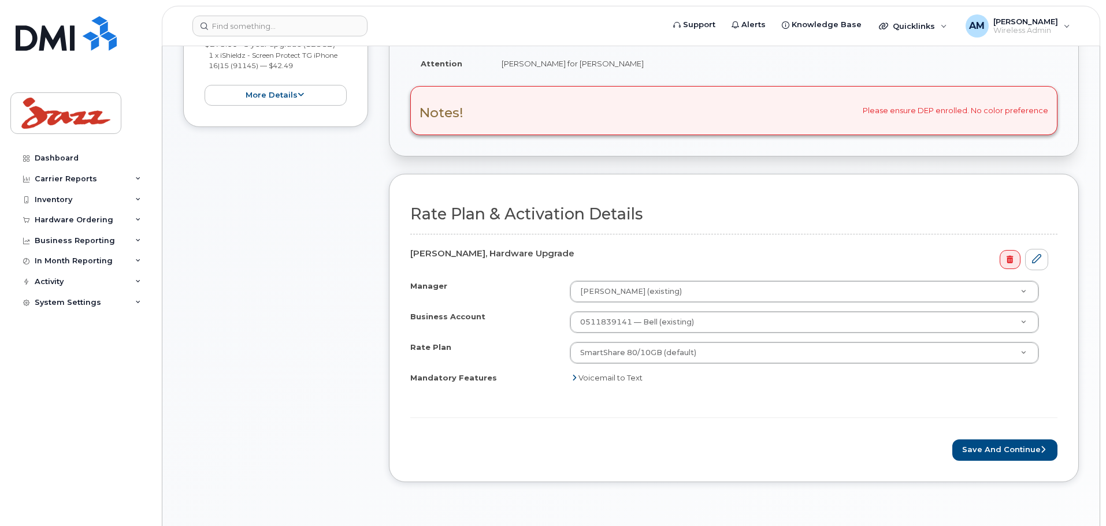
scroll to position [289, 0]
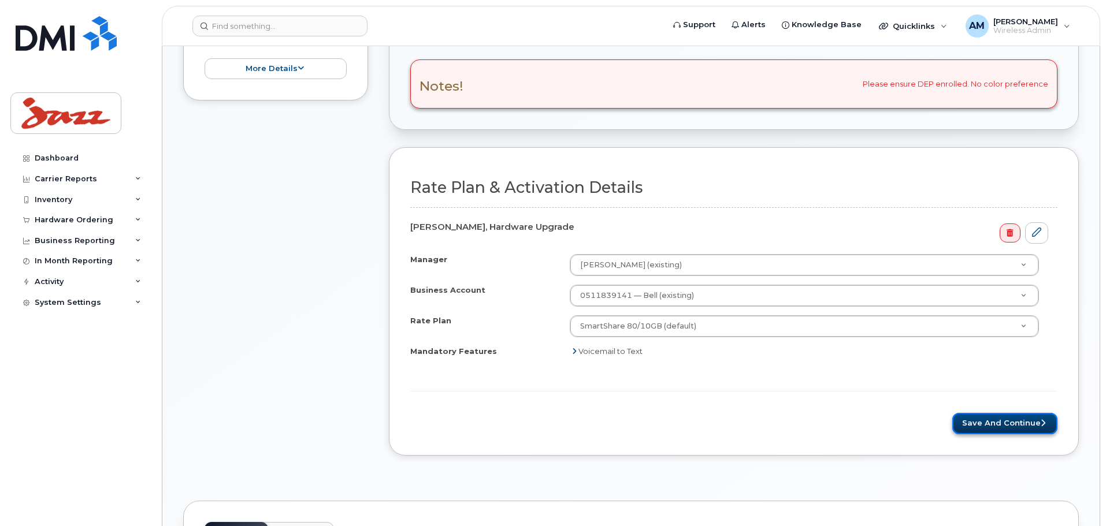
click at [995, 429] on button "Save and Continue" at bounding box center [1004, 423] width 105 height 21
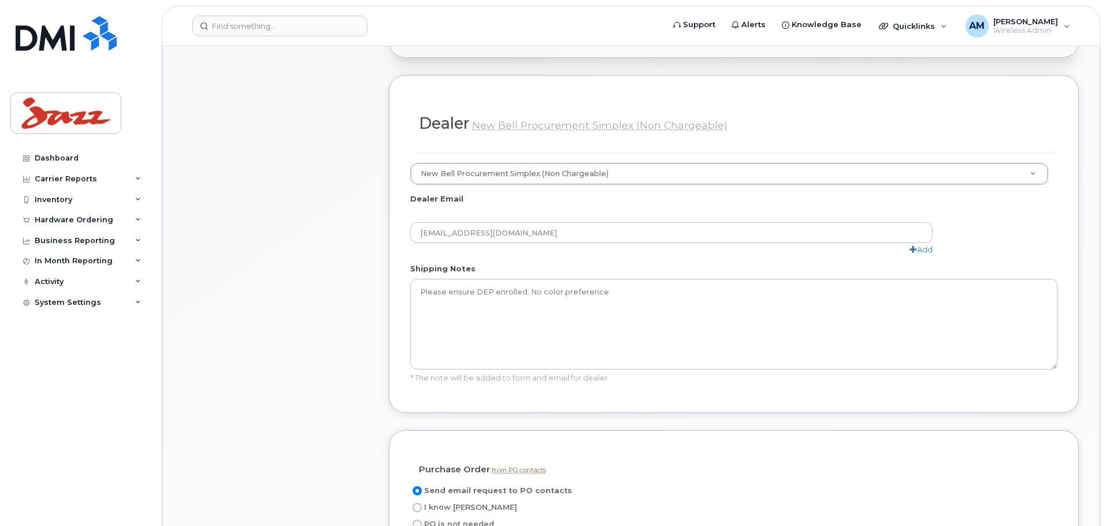
scroll to position [578, 0]
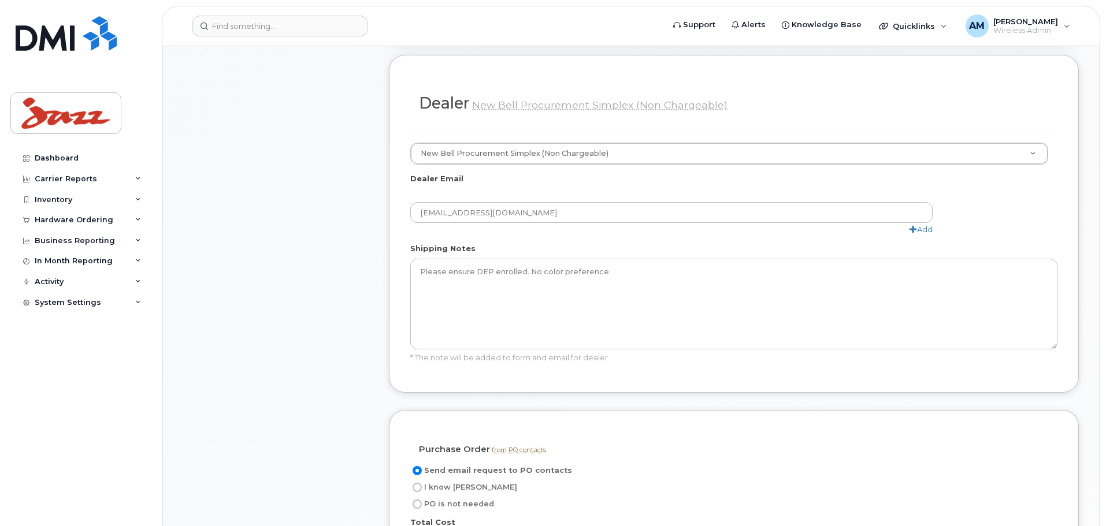
click at [416, 483] on input "I know PO" at bounding box center [417, 487] width 9 height 9
radio input "true"
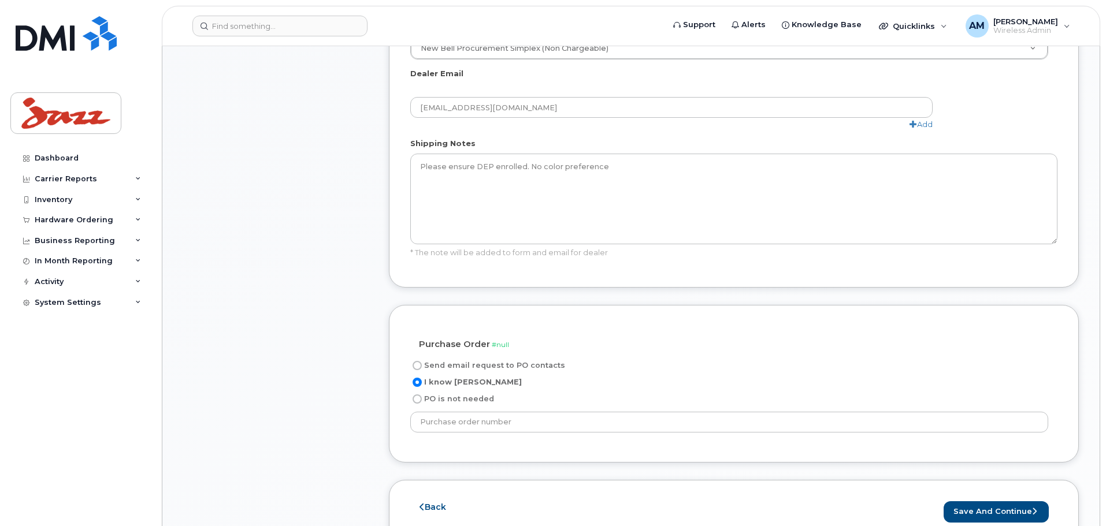
scroll to position [693, 0]
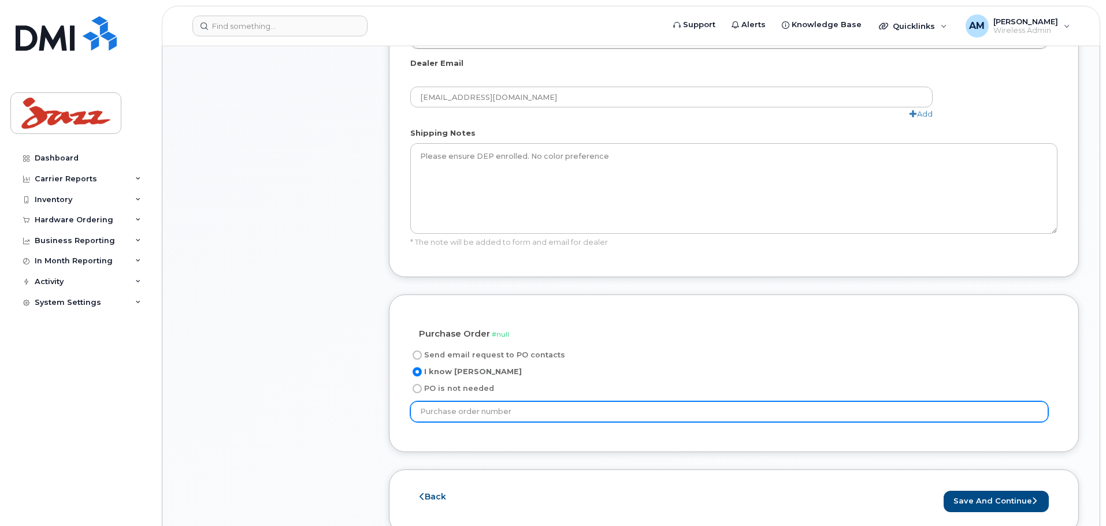
click at [481, 402] on input "text" at bounding box center [729, 412] width 638 height 21
paste input "PO66518"
type input "PO66518"
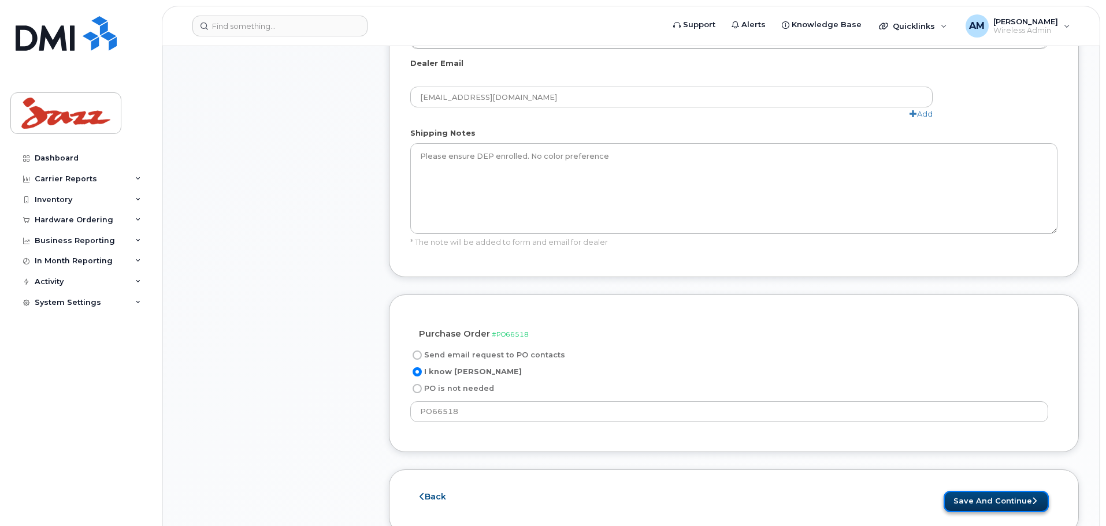
click at [965, 491] on button "Save and Continue" at bounding box center [995, 501] width 105 height 21
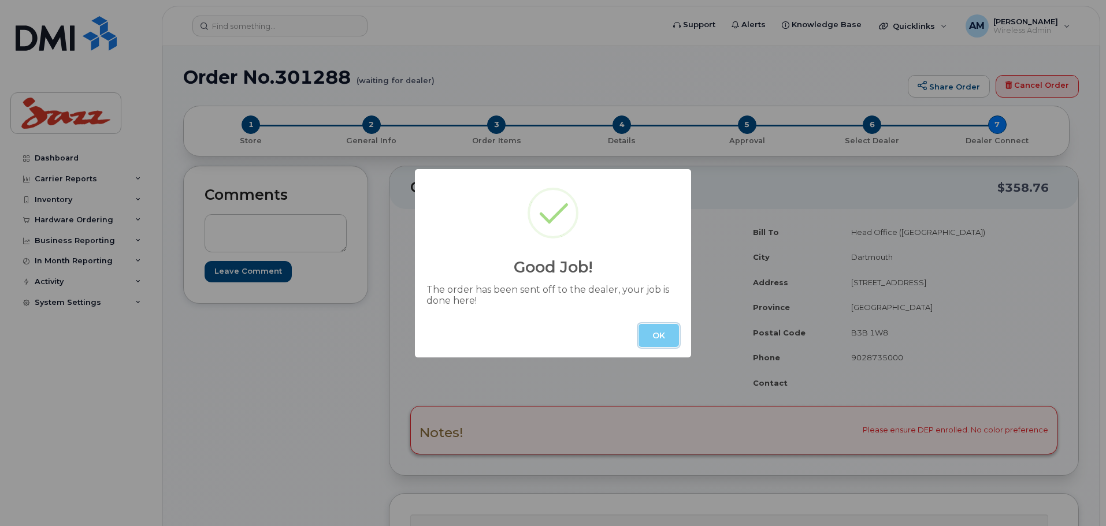
click at [657, 337] on button "OK" at bounding box center [658, 335] width 40 height 23
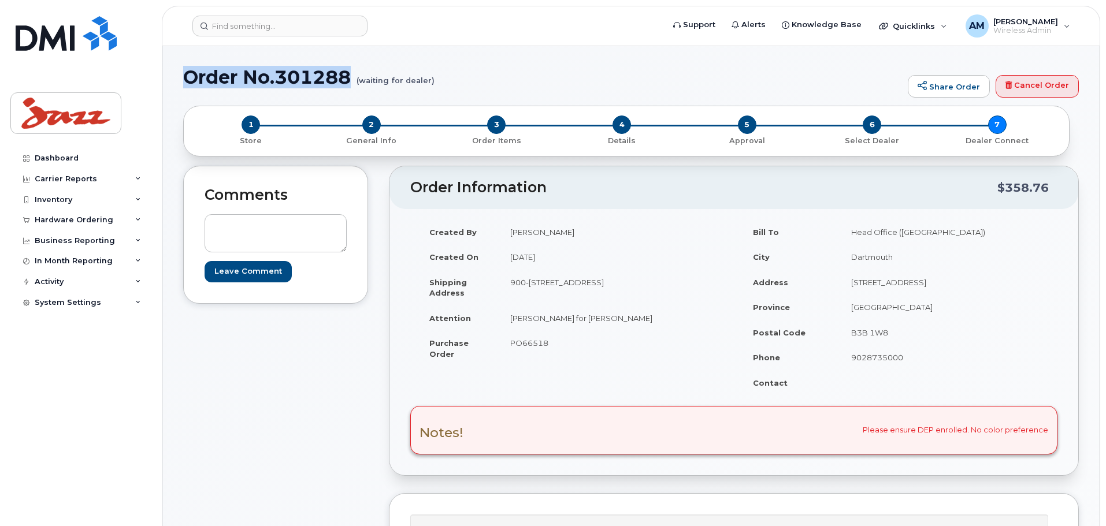
drag, startPoint x: 352, startPoint y: 73, endPoint x: 188, endPoint y: 77, distance: 164.1
click at [188, 77] on h1 "Order No.301288 (waiting for dealer)" at bounding box center [542, 77] width 719 height 20
copy h1 "Order No.301288"
